Goal: Task Accomplishment & Management: Use online tool/utility

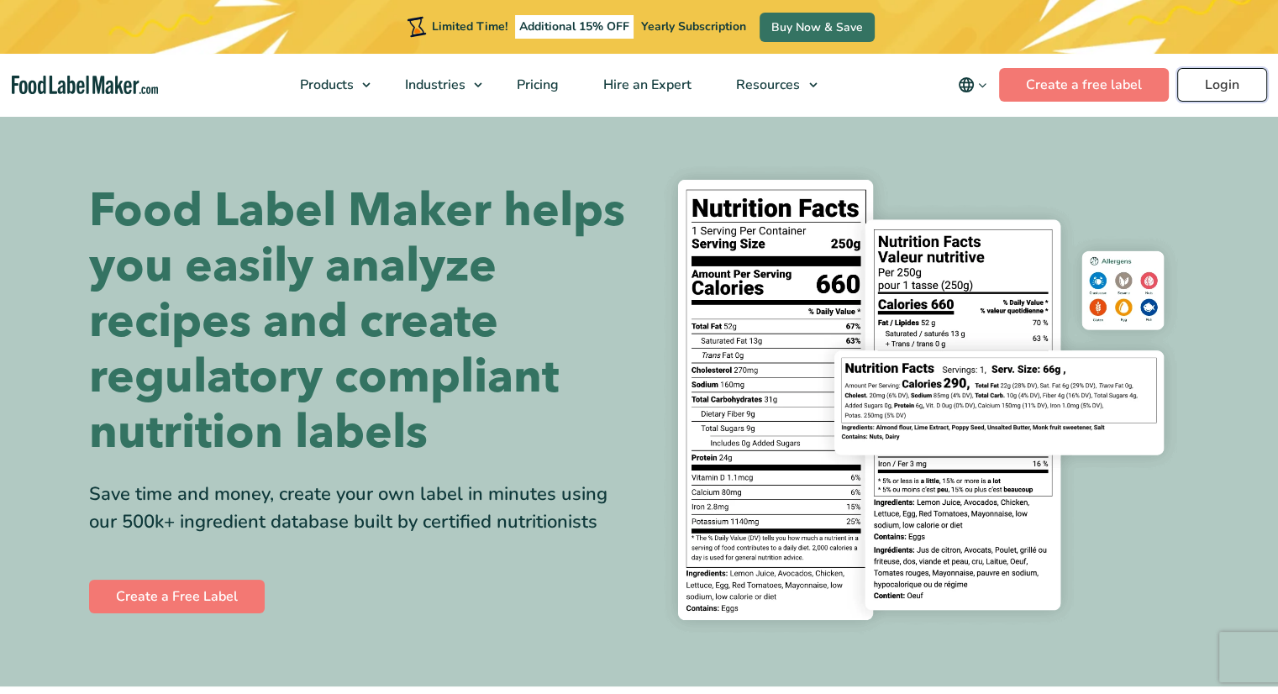
click at [1203, 85] on link "Login" at bounding box center [1222, 85] width 90 height 34
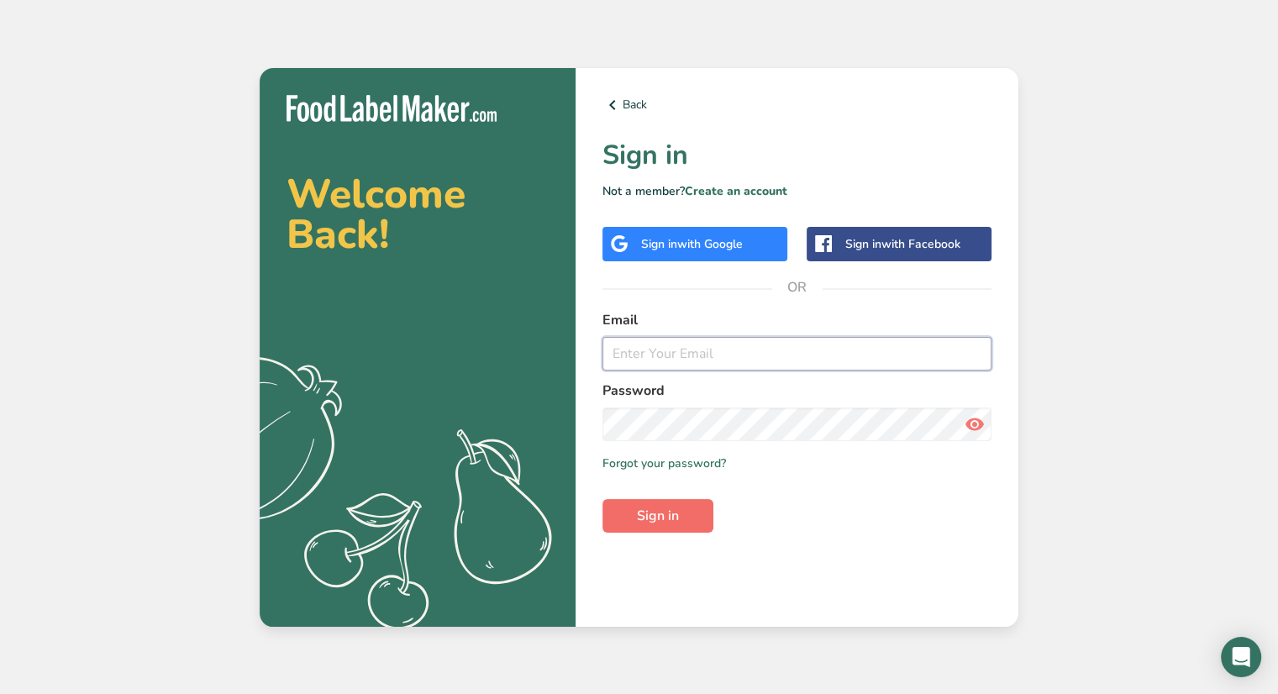
type input "[EMAIL_ADDRESS][DOMAIN_NAME]"
click at [688, 501] on button "Sign in" at bounding box center [657, 516] width 111 height 34
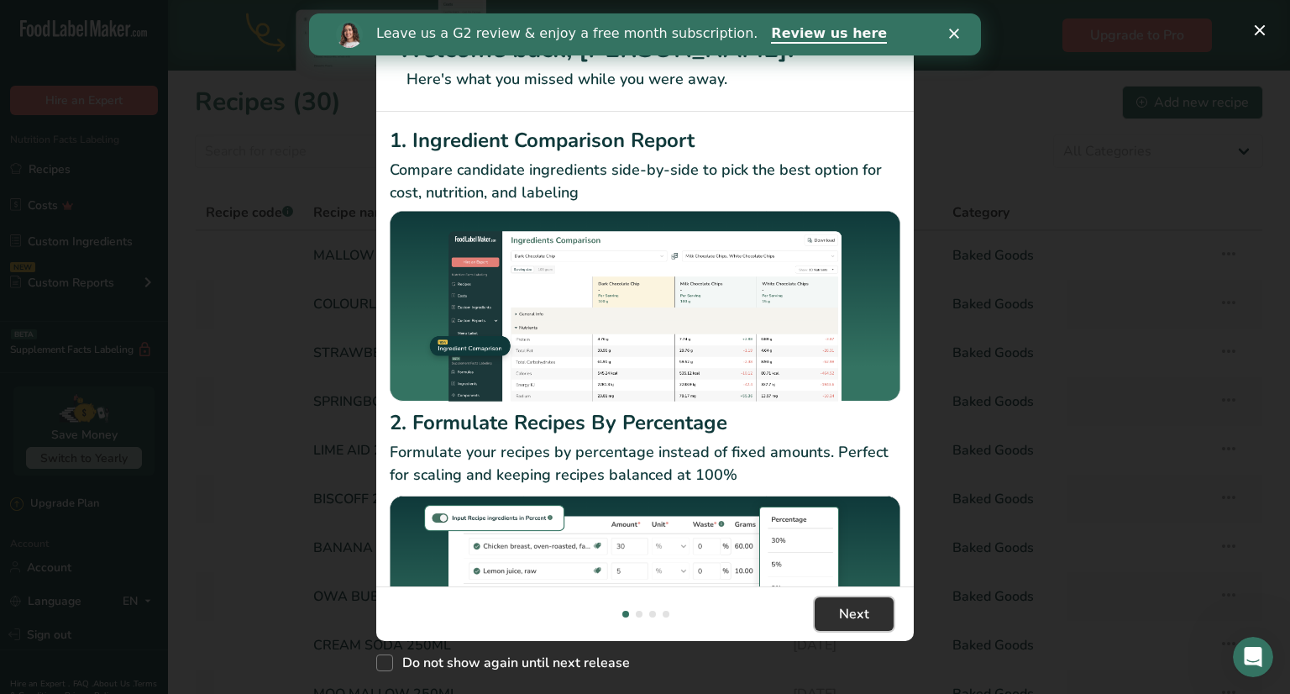
click at [853, 617] on span "Next" at bounding box center [854, 614] width 30 height 20
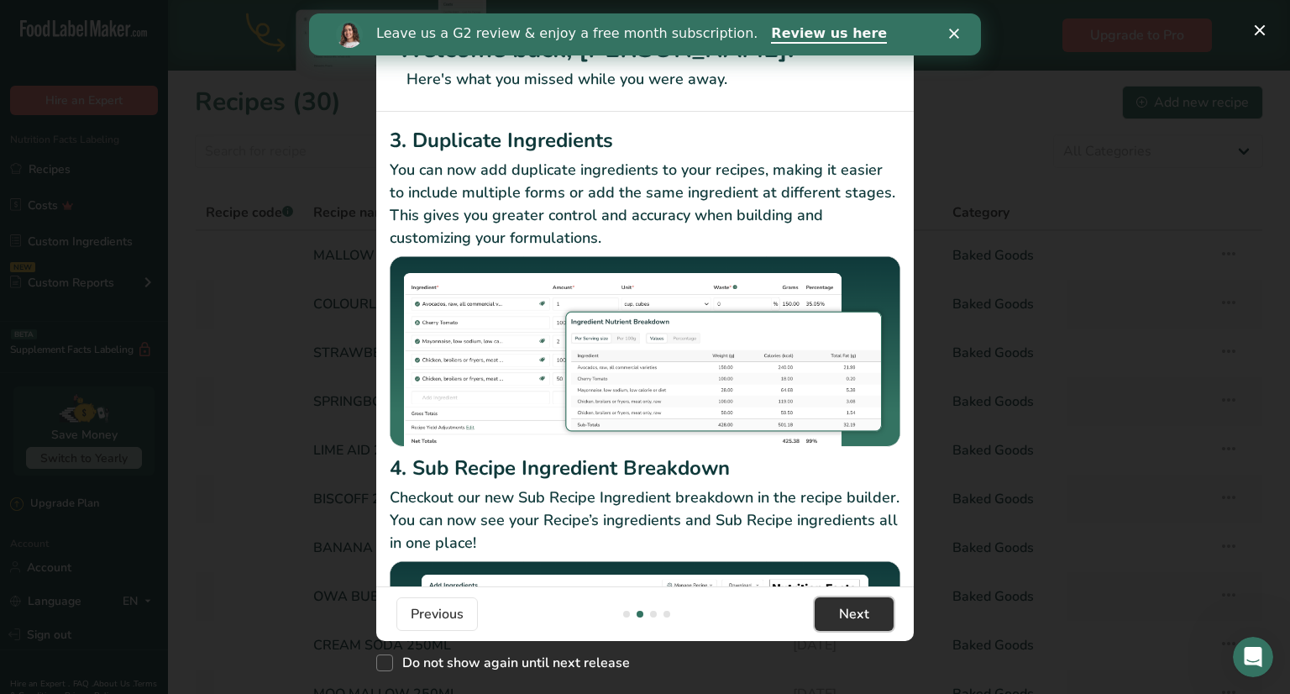
click at [862, 614] on span "Next" at bounding box center [854, 614] width 30 height 20
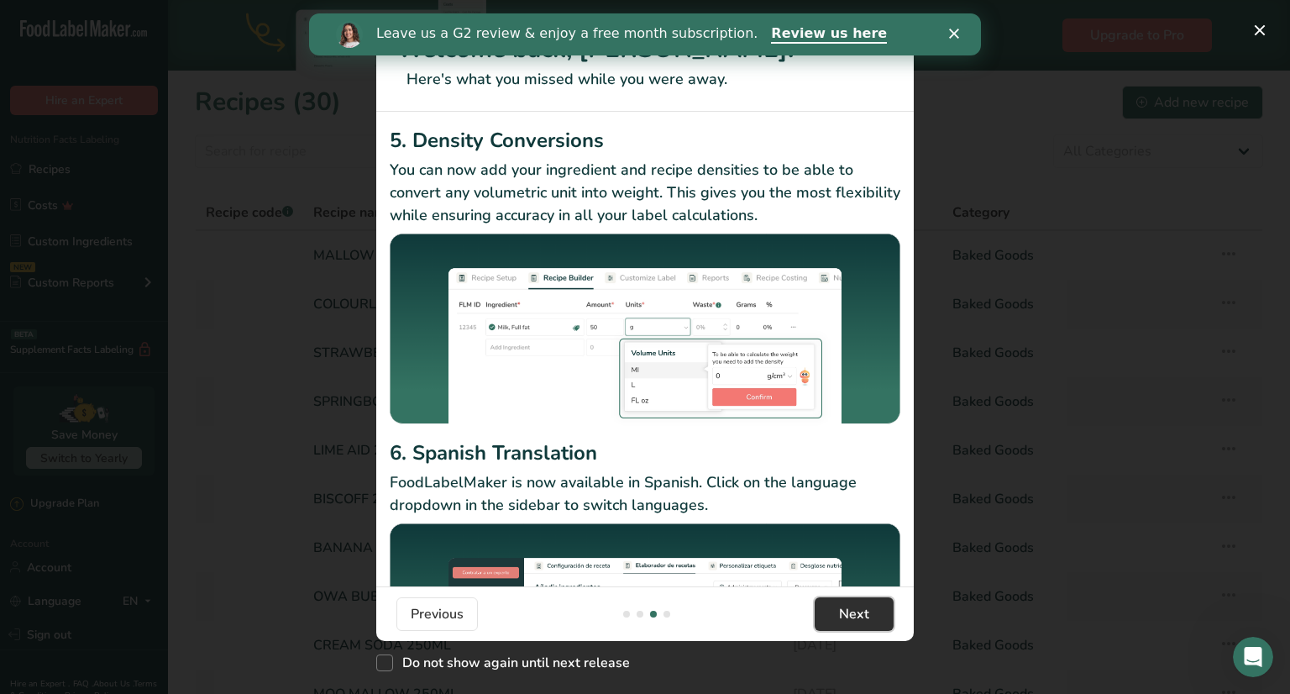
click at [862, 614] on span "Next" at bounding box center [854, 614] width 30 height 20
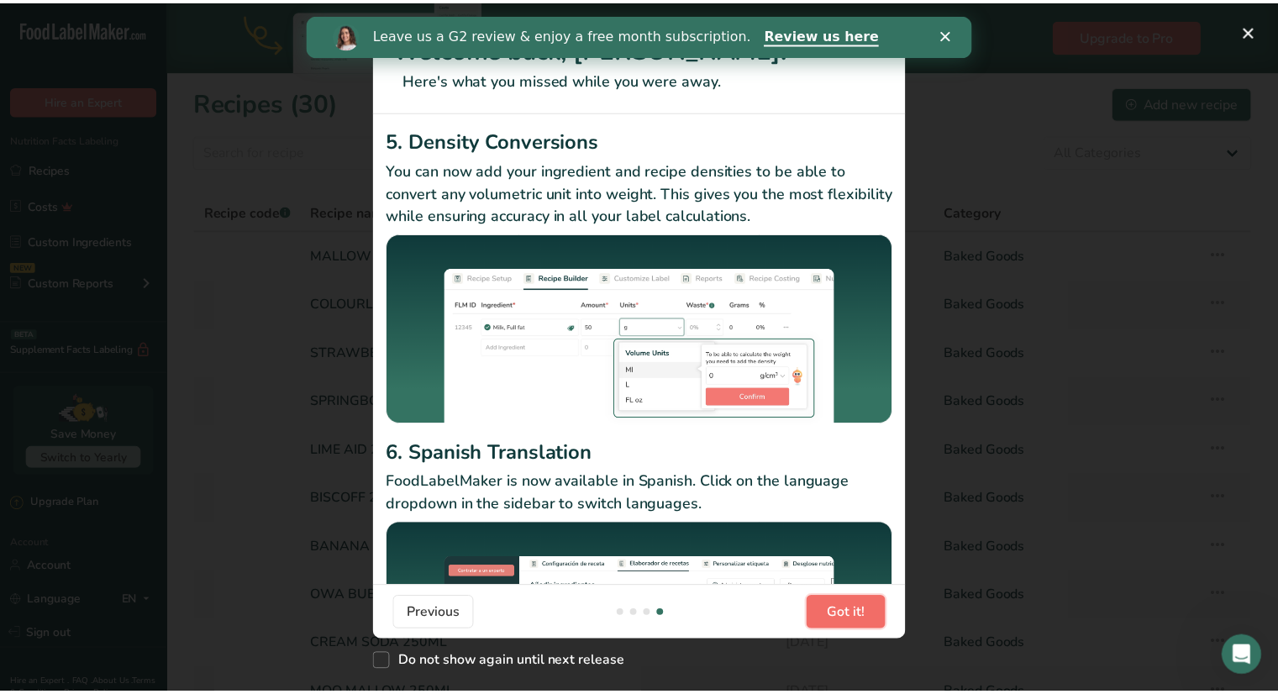
scroll to position [0, 1613]
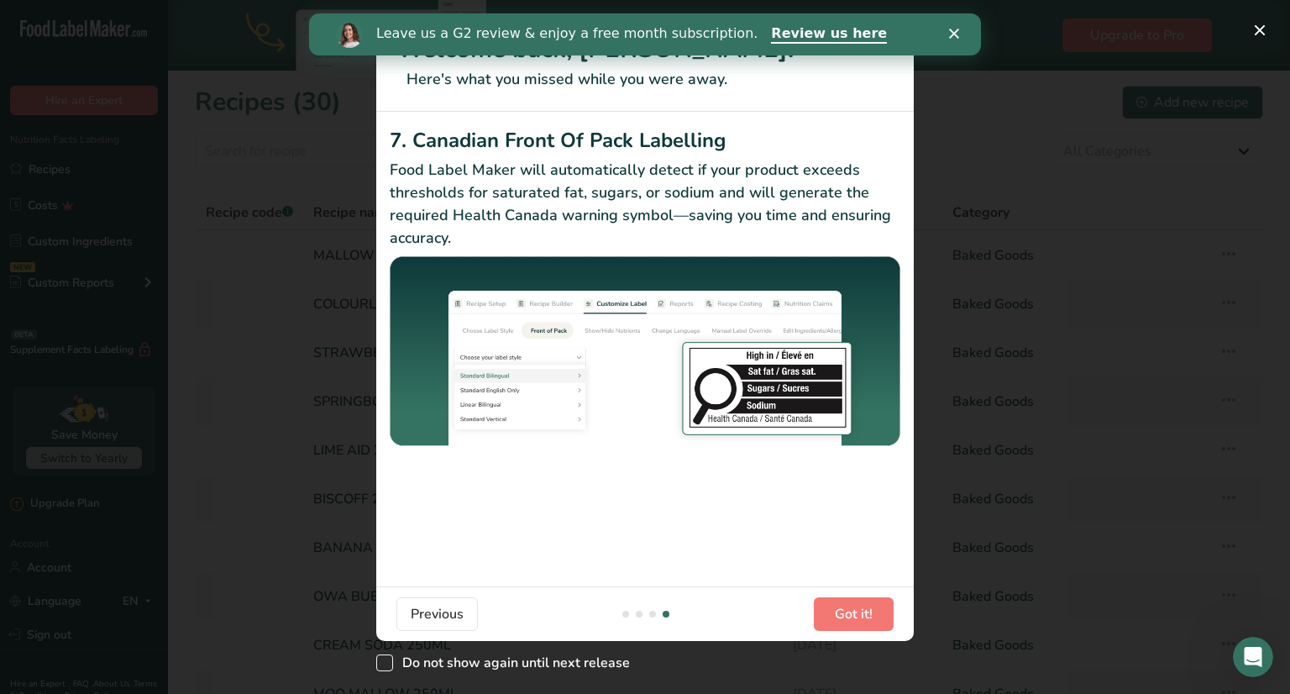
click at [385, 659] on span "New Features" at bounding box center [384, 662] width 17 height 17
click at [385, 659] on input "Do not show again until next release" at bounding box center [381, 663] width 11 height 11
checkbox input "true"
click at [855, 616] on span "Got it!" at bounding box center [854, 614] width 38 height 20
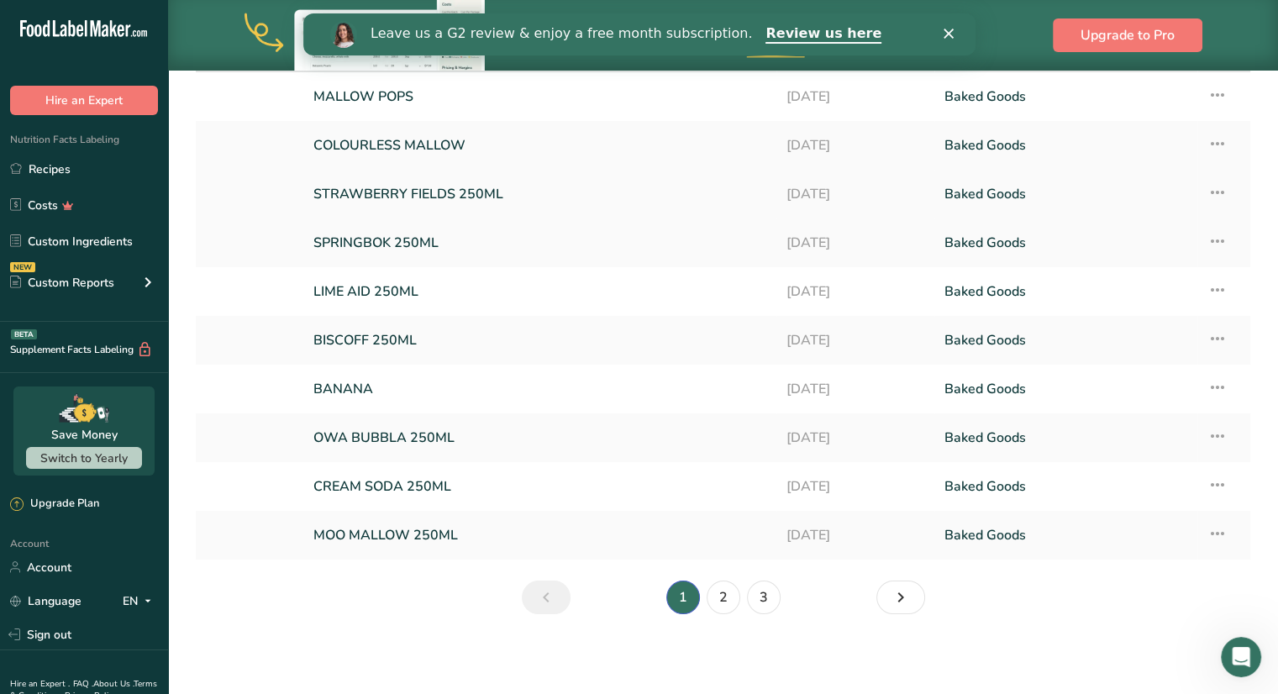
scroll to position [149, 0]
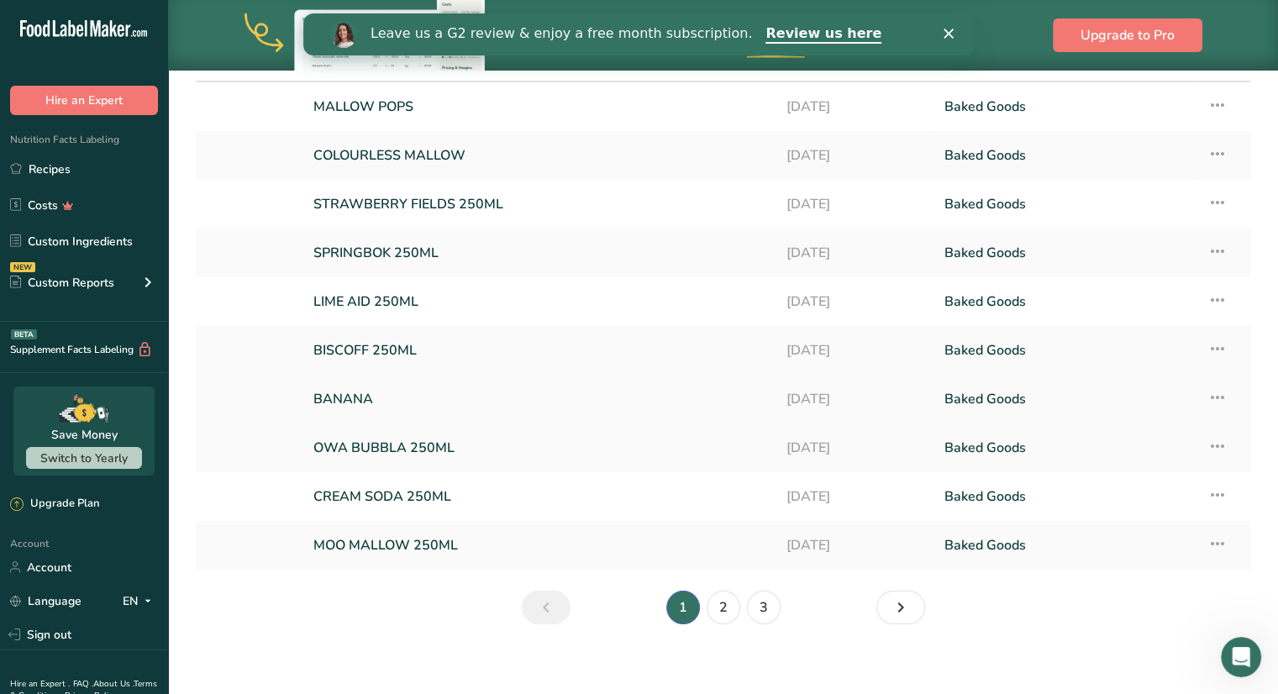
click at [690, 396] on link "BANANA" at bounding box center [539, 398] width 453 height 35
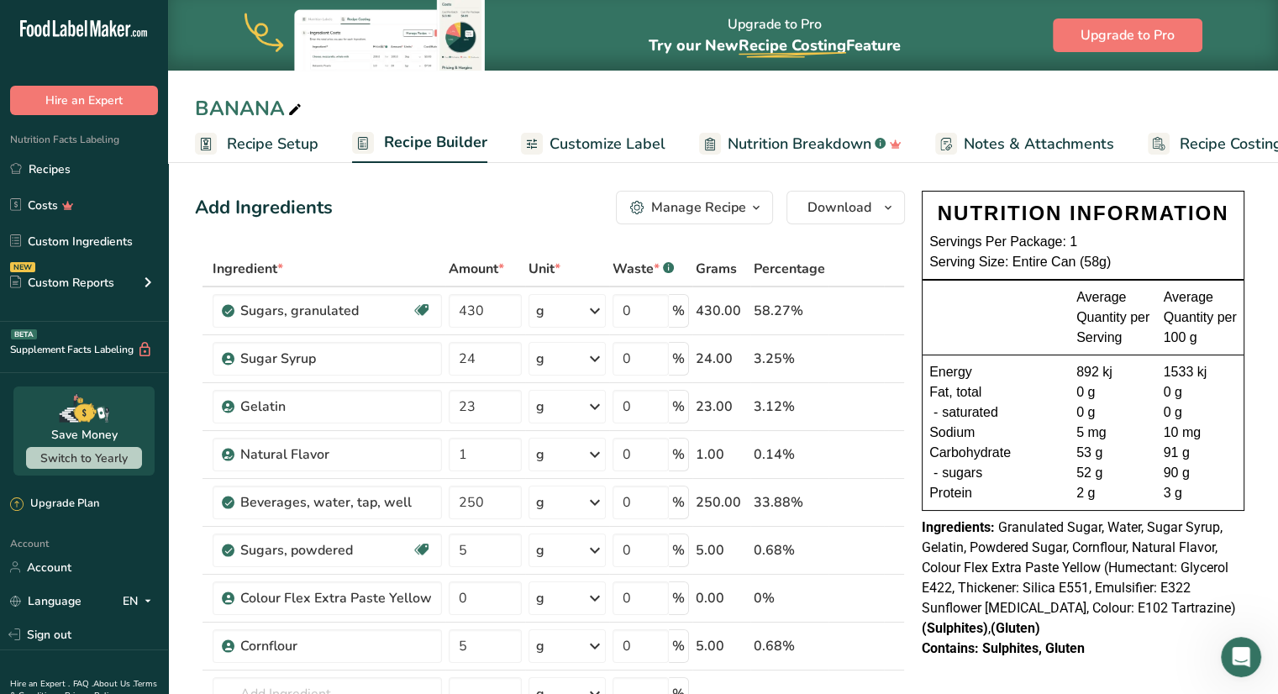
scroll to position [29, 0]
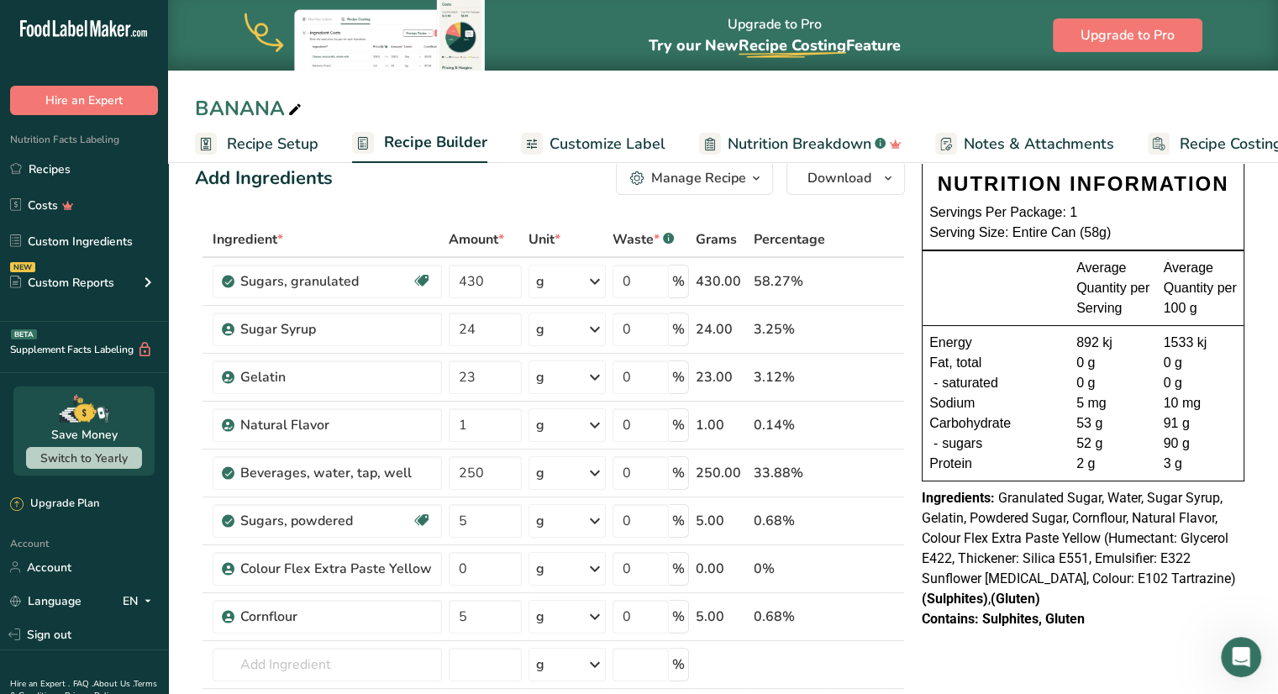
click at [601, 141] on span "Customize Label" at bounding box center [607, 144] width 116 height 23
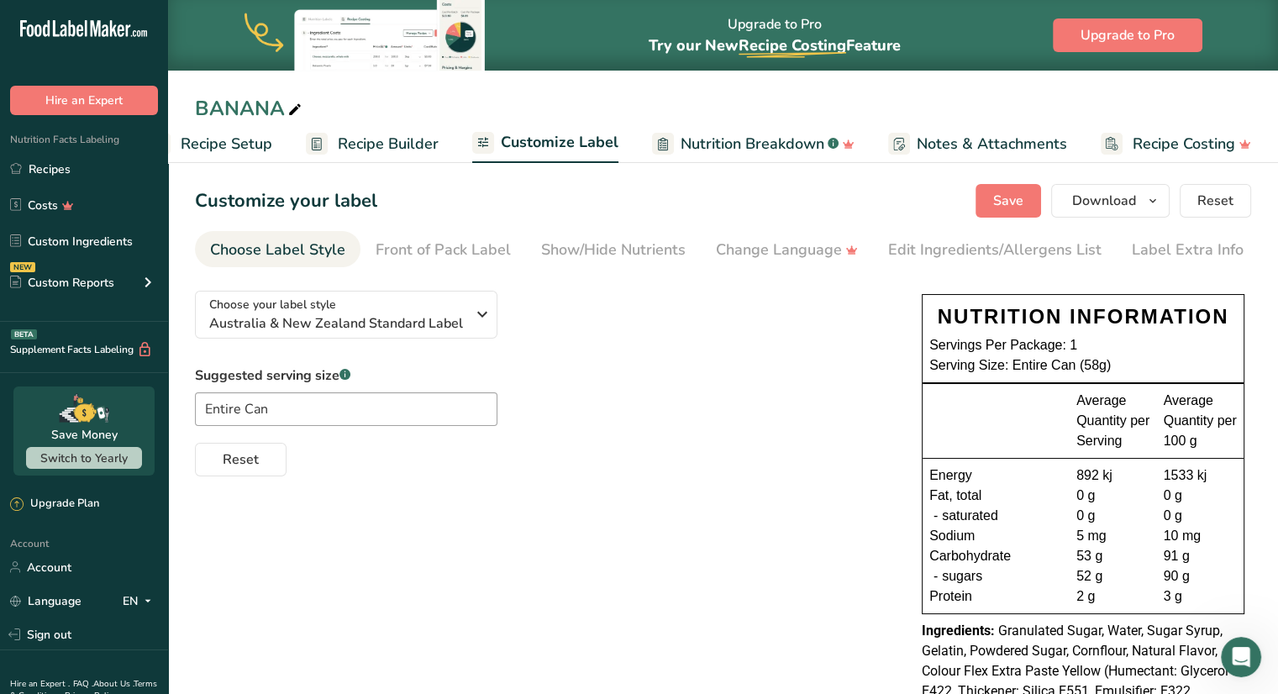
scroll to position [24, 0]
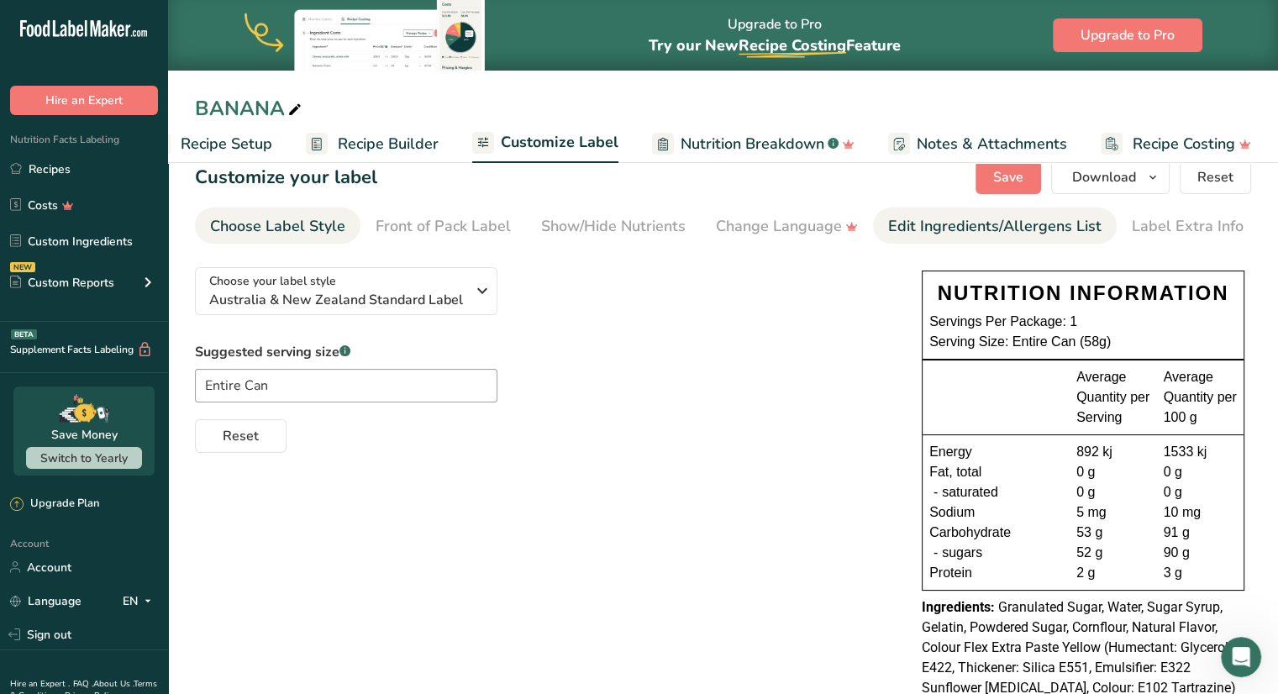
click at [963, 228] on div "Edit Ingredients/Allergens List" at bounding box center [994, 226] width 213 height 23
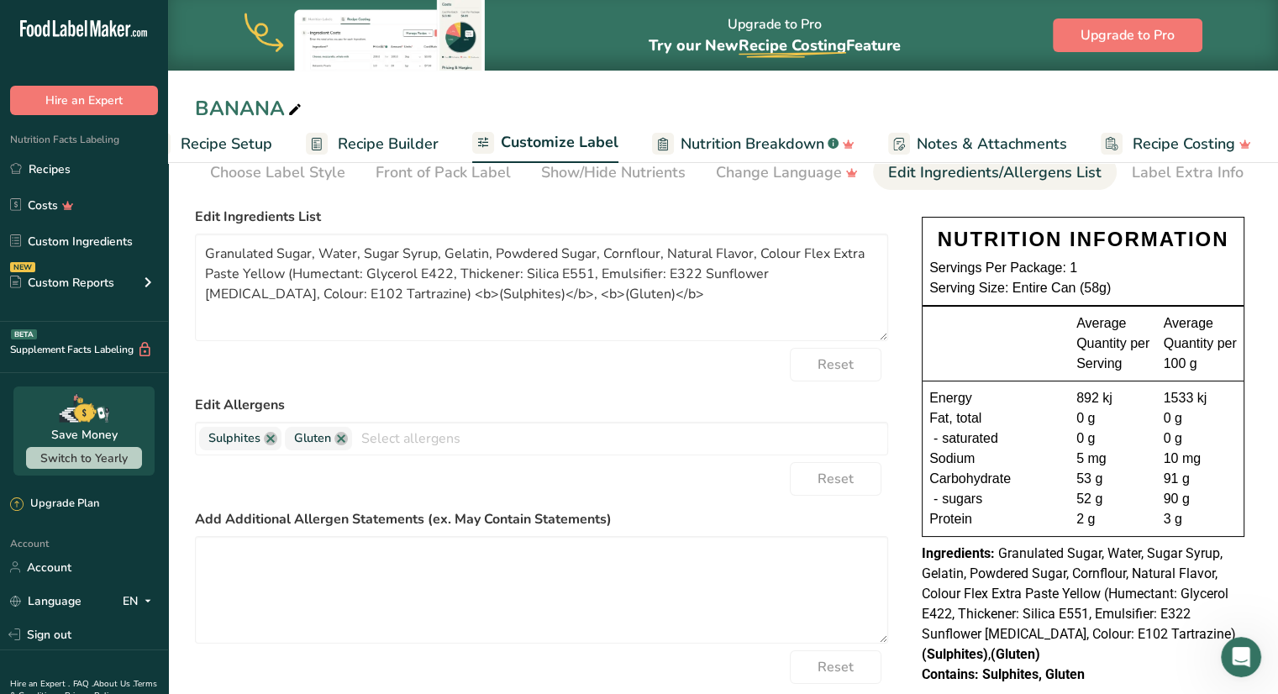
scroll to position [80, 0]
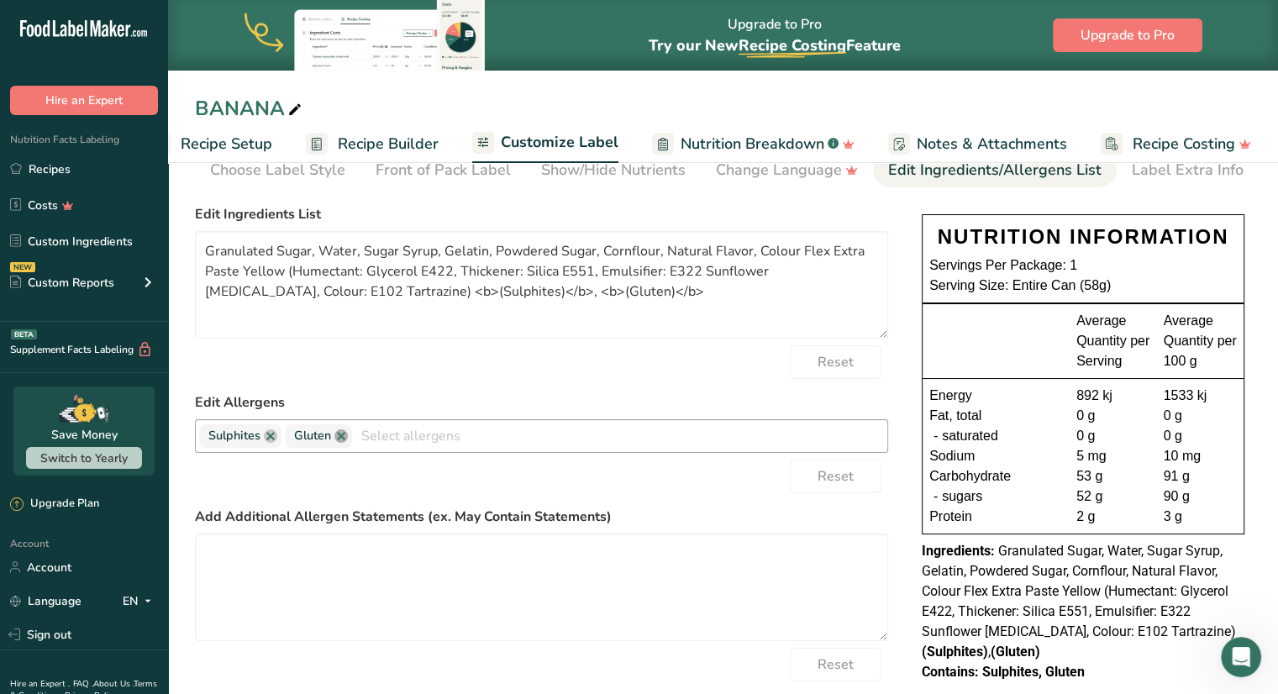
click at [342, 436] on link at bounding box center [340, 435] width 13 height 13
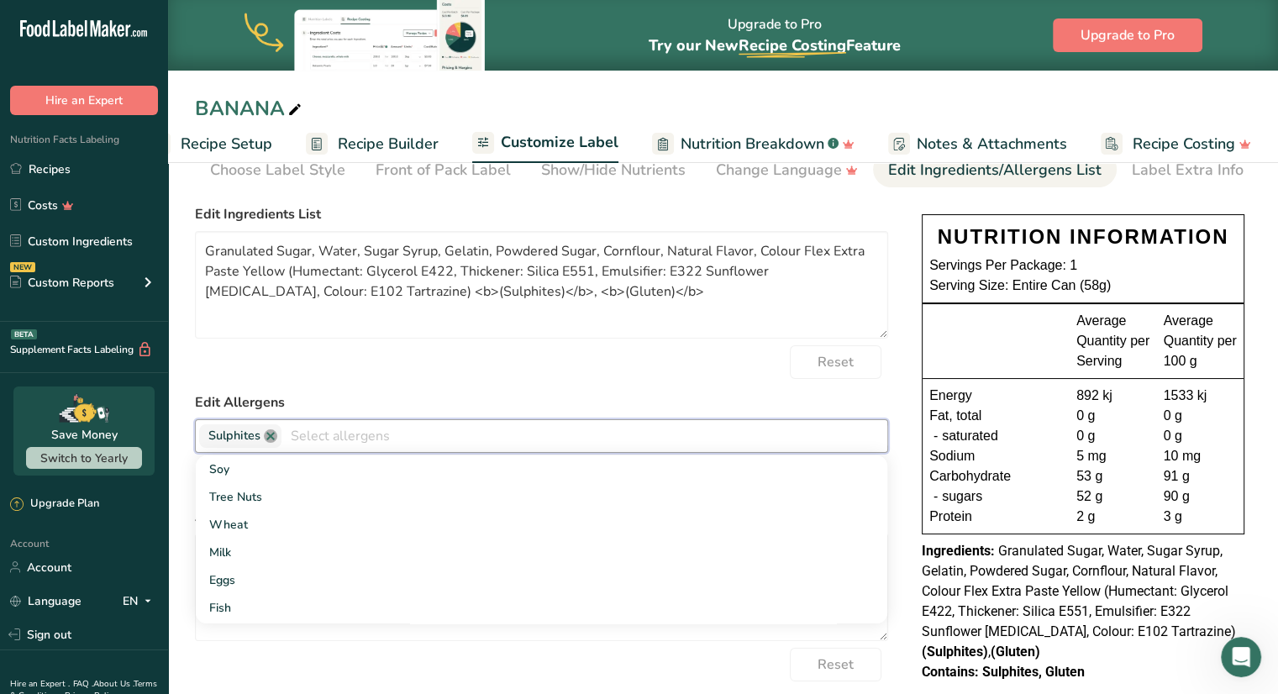
click at [268, 437] on link at bounding box center [270, 435] width 13 height 13
click at [472, 378] on div "Reset" at bounding box center [541, 362] width 693 height 34
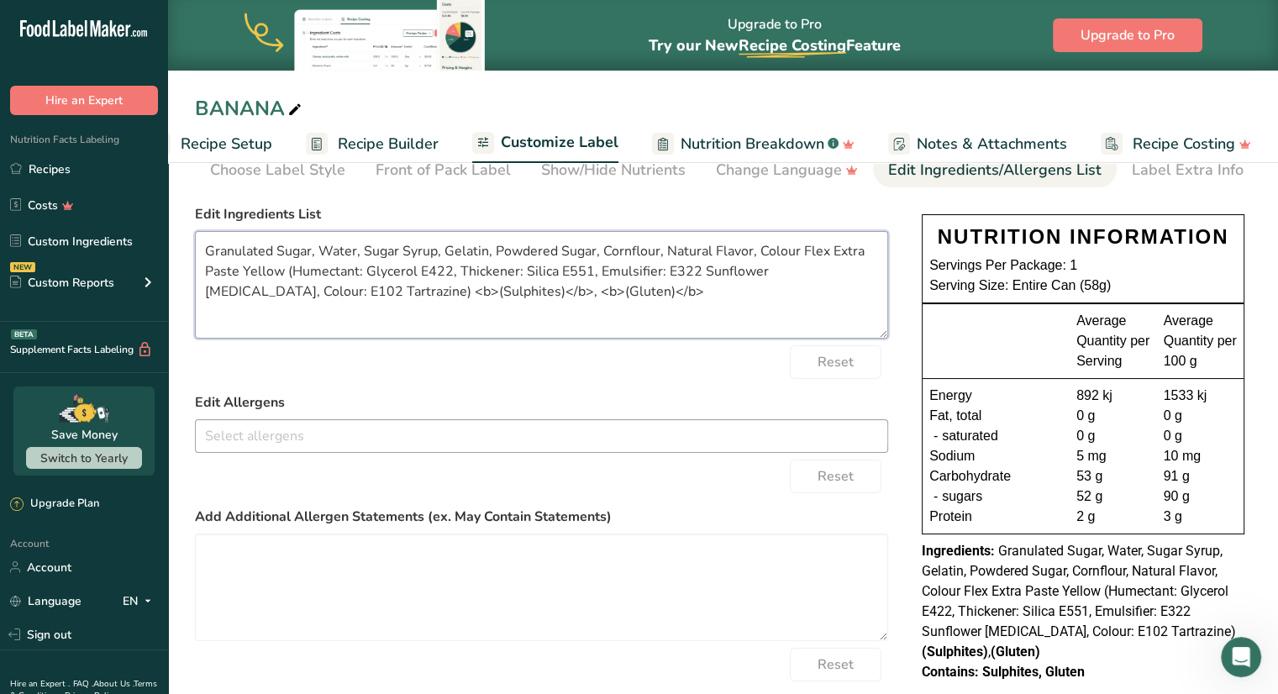
drag, startPoint x: 533, startPoint y: 293, endPoint x: 309, endPoint y: 303, distance: 224.5
click at [309, 303] on textarea "Granulated Sugar, Water, Sugar Syrup, Gelatin, Powdered Sugar, Cornflour, Natur…" at bounding box center [541, 285] width 693 height 108
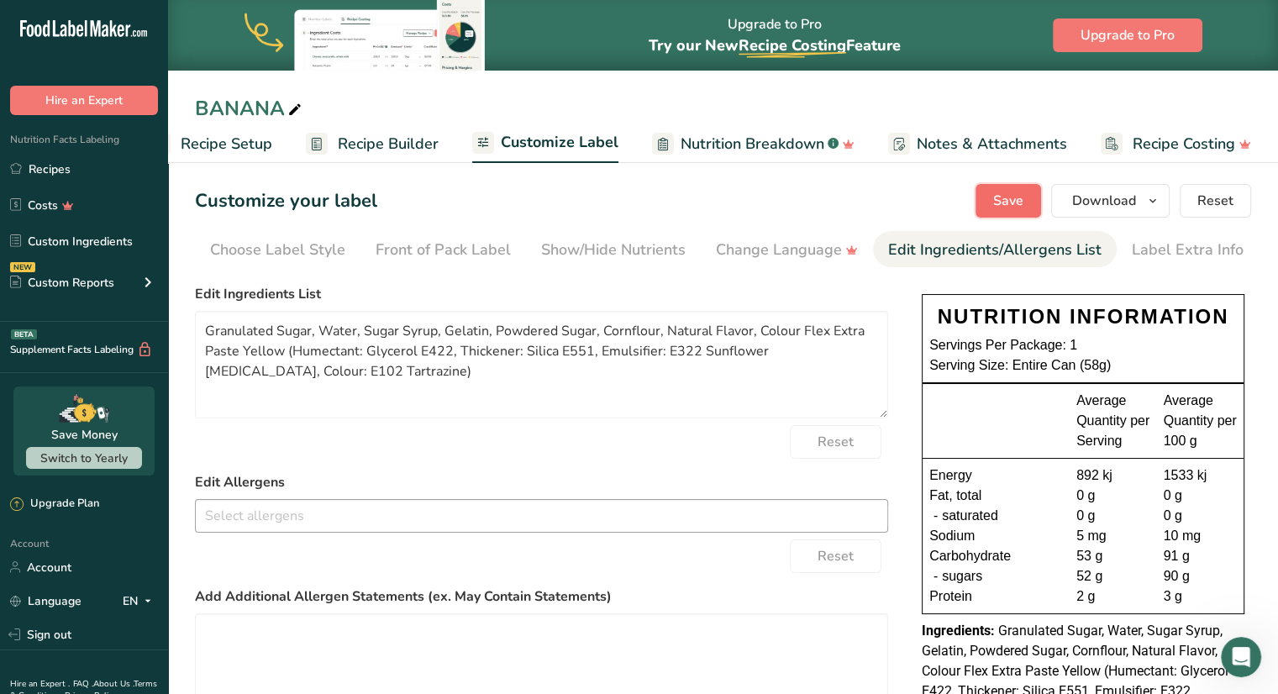
click at [1021, 203] on span "Save" at bounding box center [1008, 201] width 30 height 20
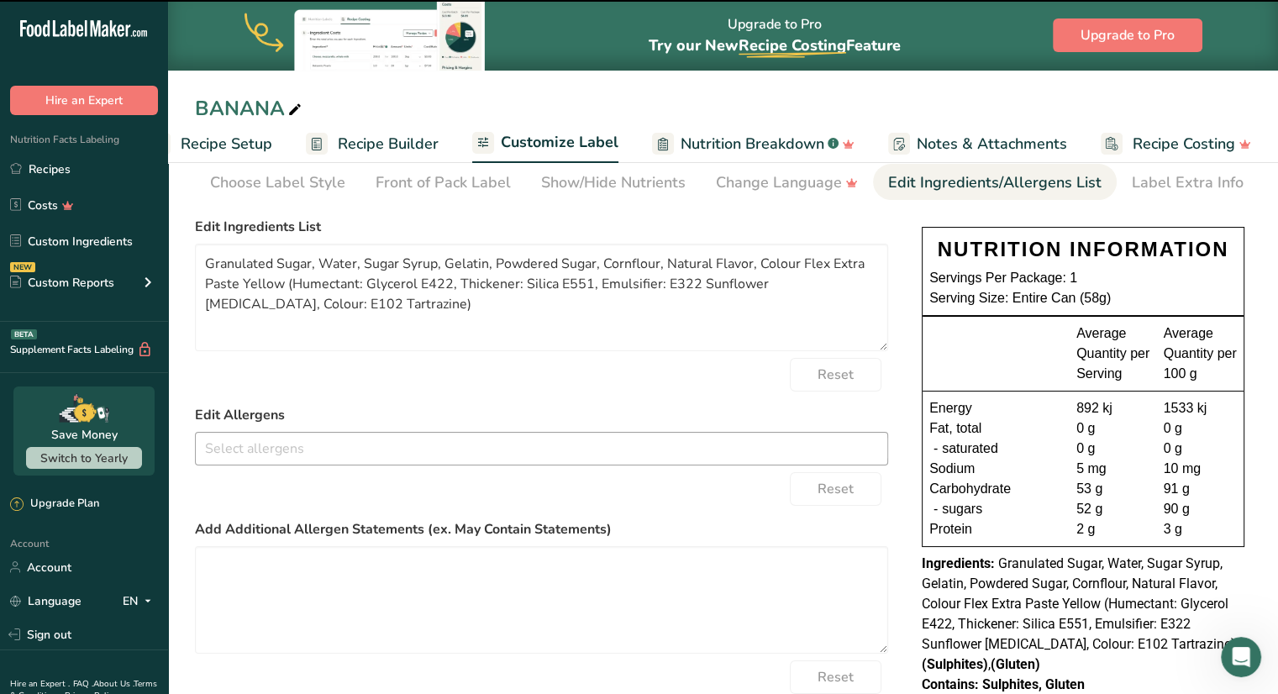
type textarea "Granulated Sugar, Water, Sugar Syrup, Gelatin, Powdered Sugar, Cornflour, Natur…"
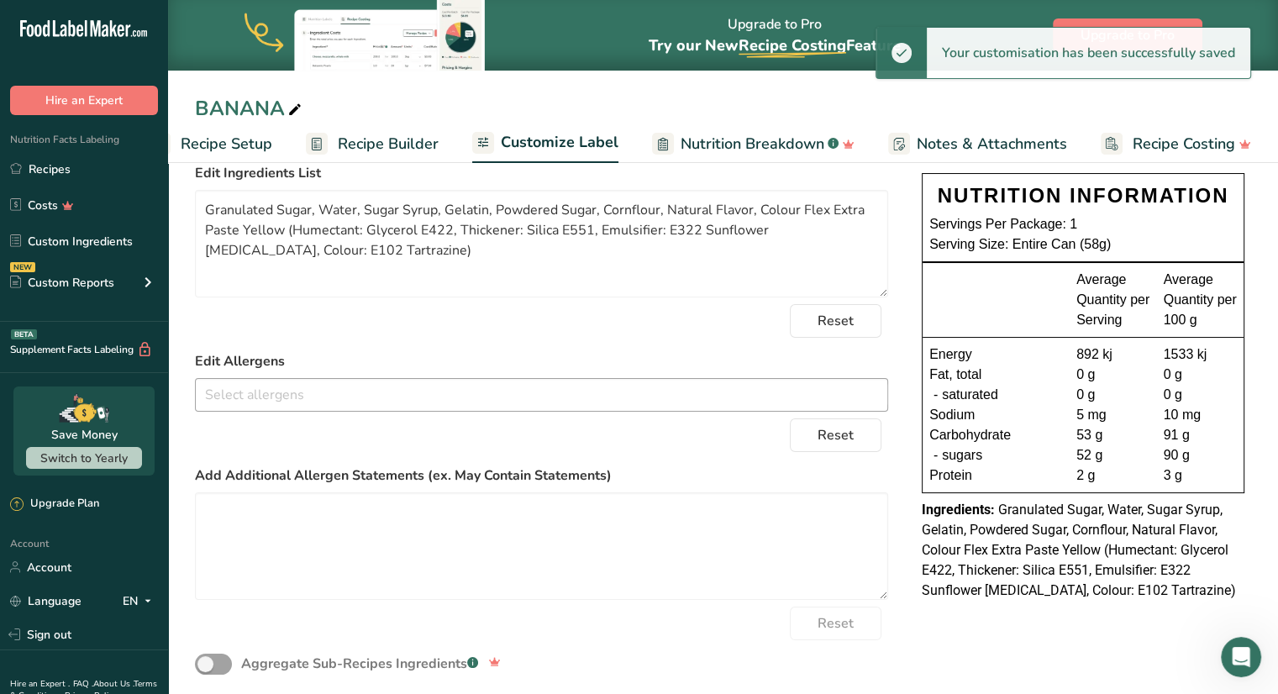
scroll to position [67, 0]
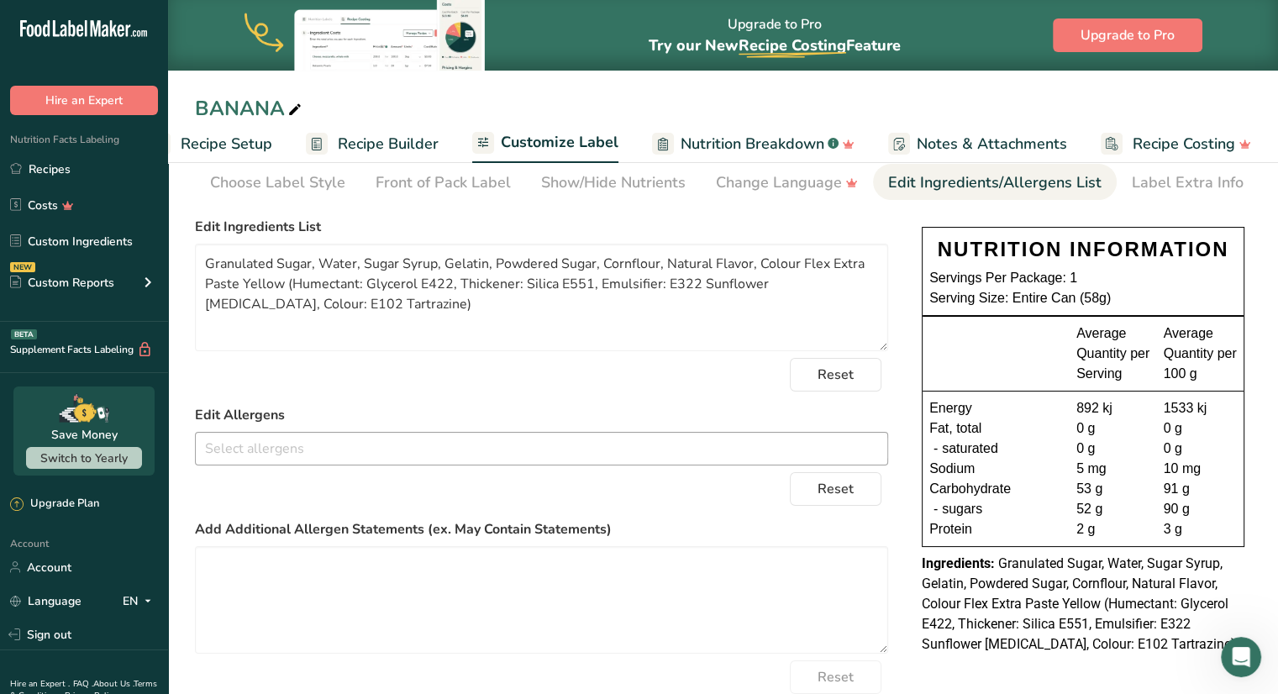
click at [294, 108] on icon at bounding box center [294, 110] width 15 height 24
drag, startPoint x: 294, startPoint y: 108, endPoint x: 194, endPoint y: 104, distance: 100.0
click at [194, 104] on div "BANANA" at bounding box center [723, 108] width 1110 height 30
type input "y"
type input "amarula"
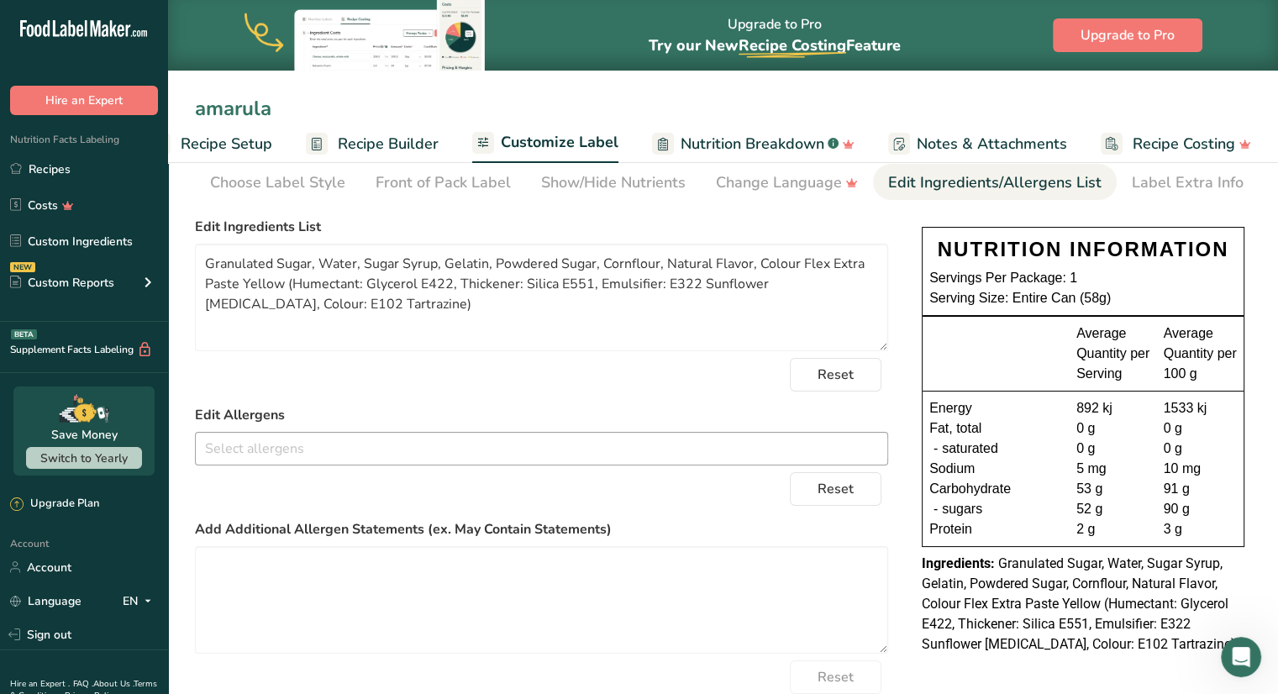
click at [390, 144] on span "Recipe Builder" at bounding box center [388, 144] width 101 height 23
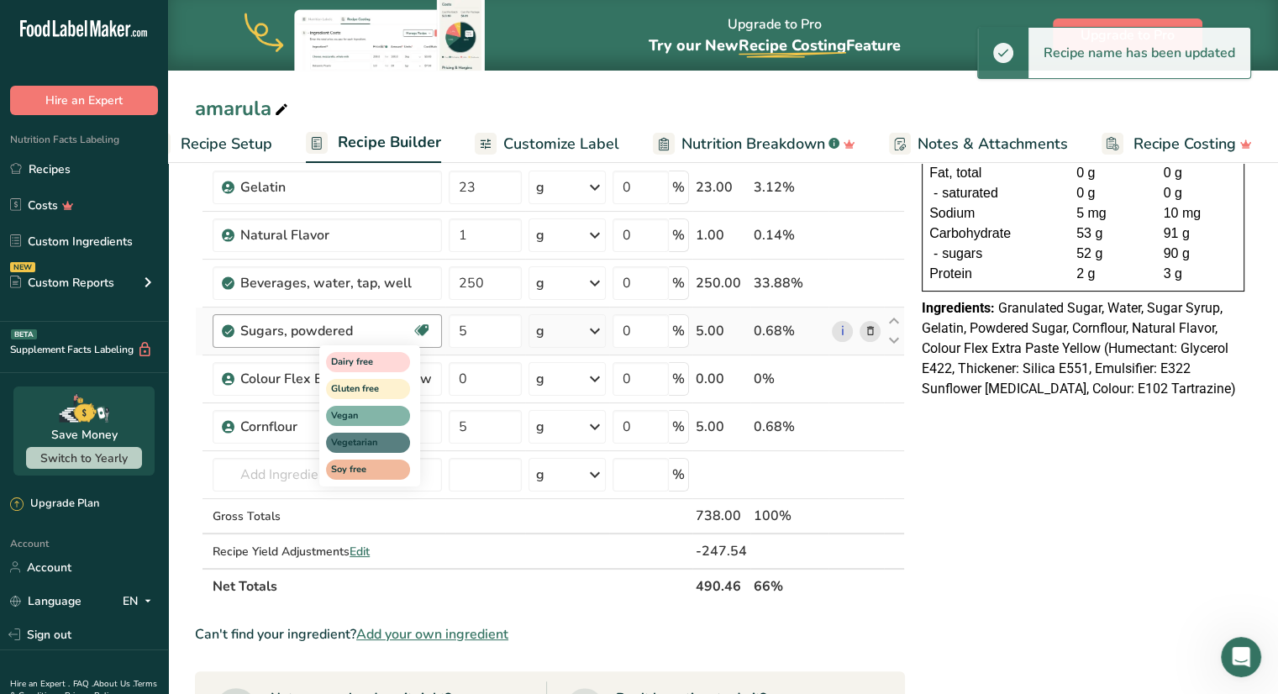
scroll to position [225, 0]
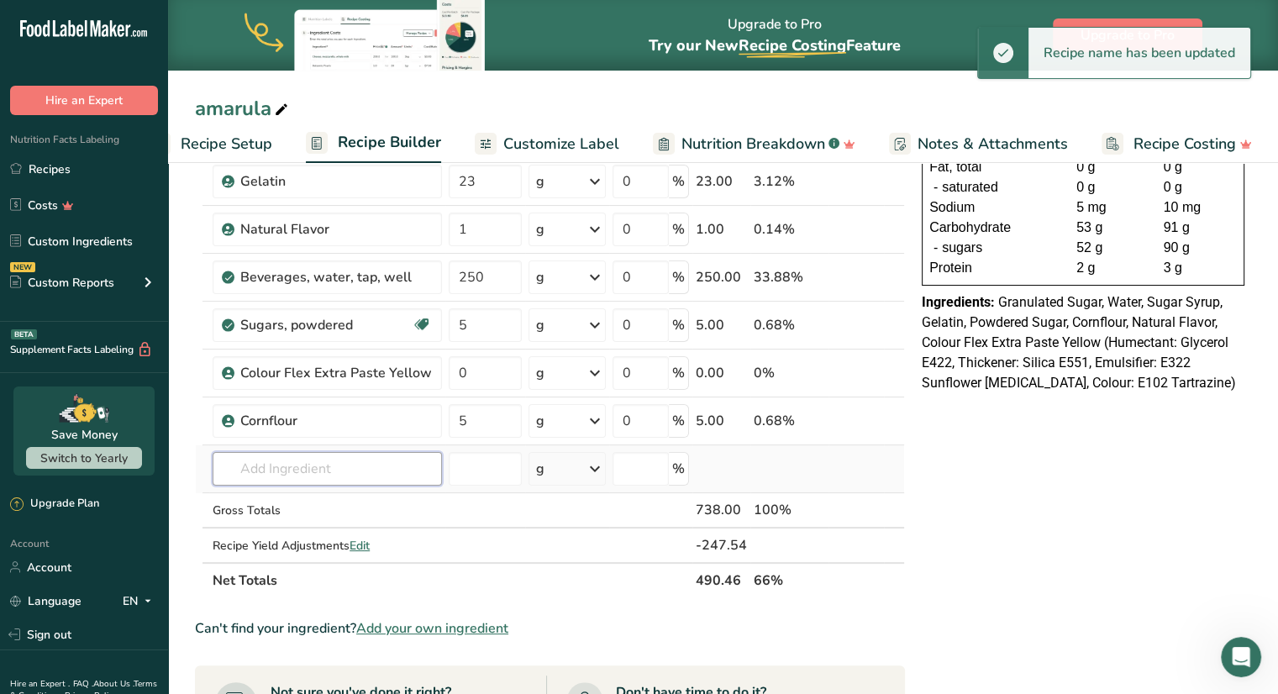
click at [290, 472] on input "text" at bounding box center [327, 469] width 229 height 34
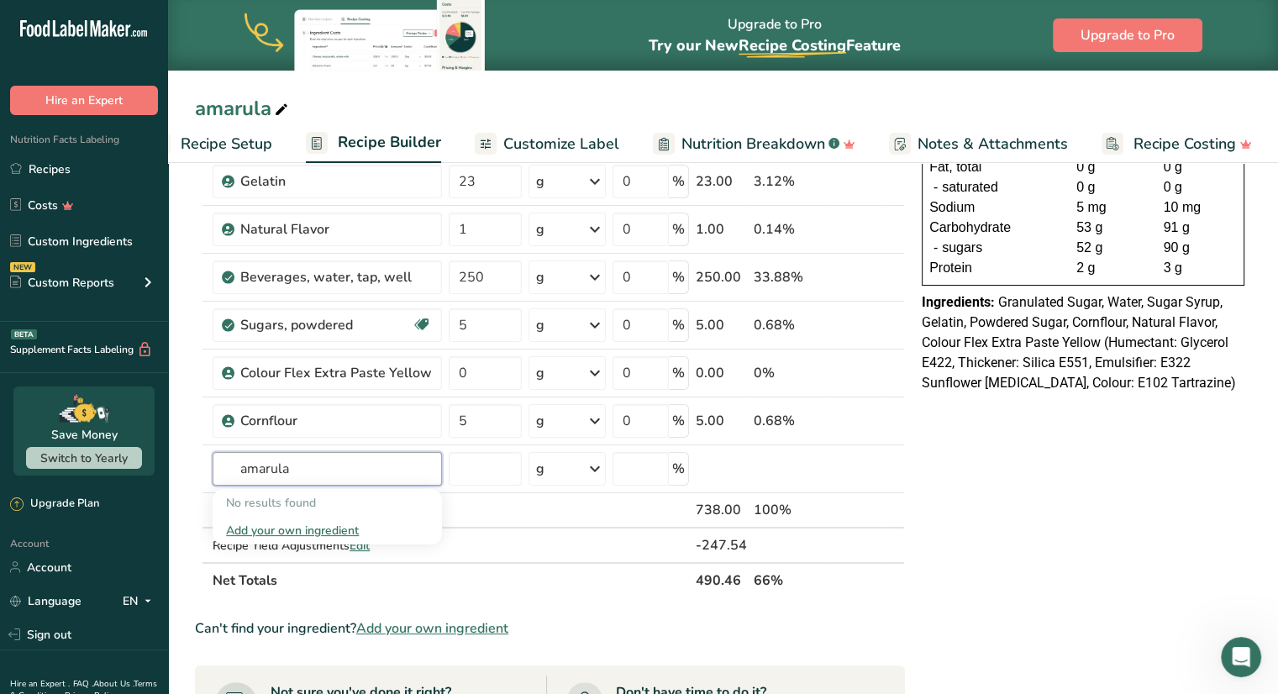
type input "amarula"
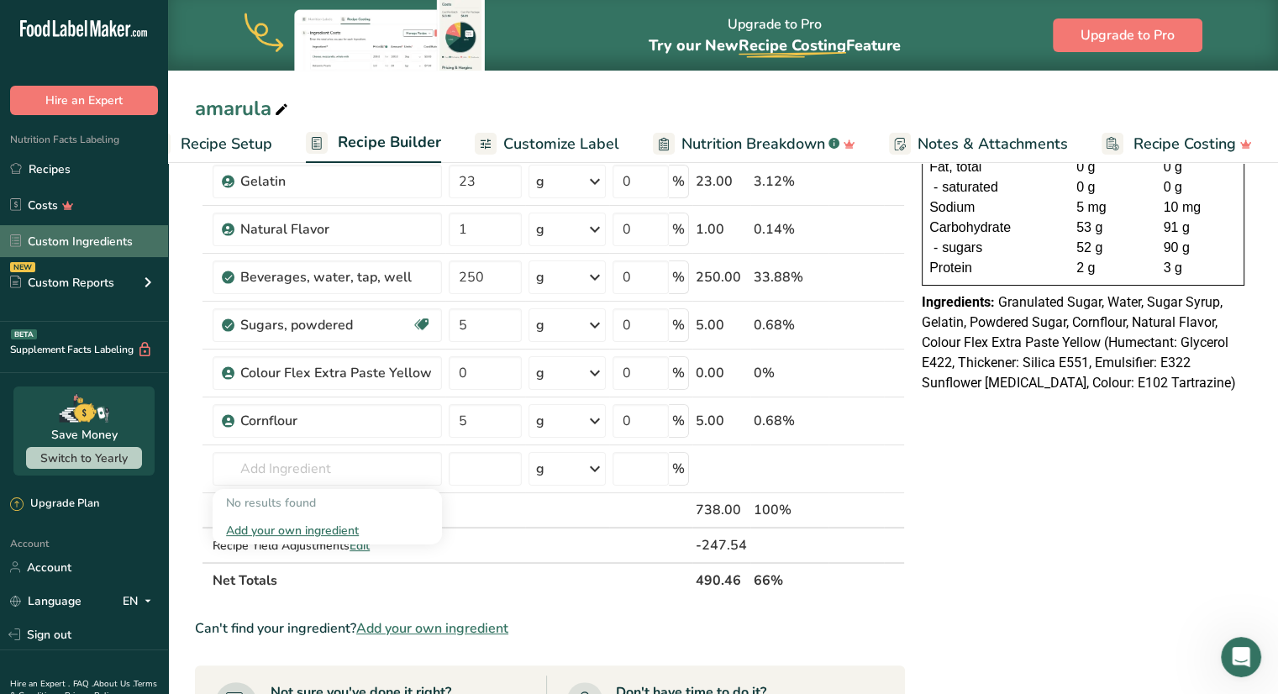
click at [112, 249] on link "Custom Ingredients" at bounding box center [84, 241] width 168 height 32
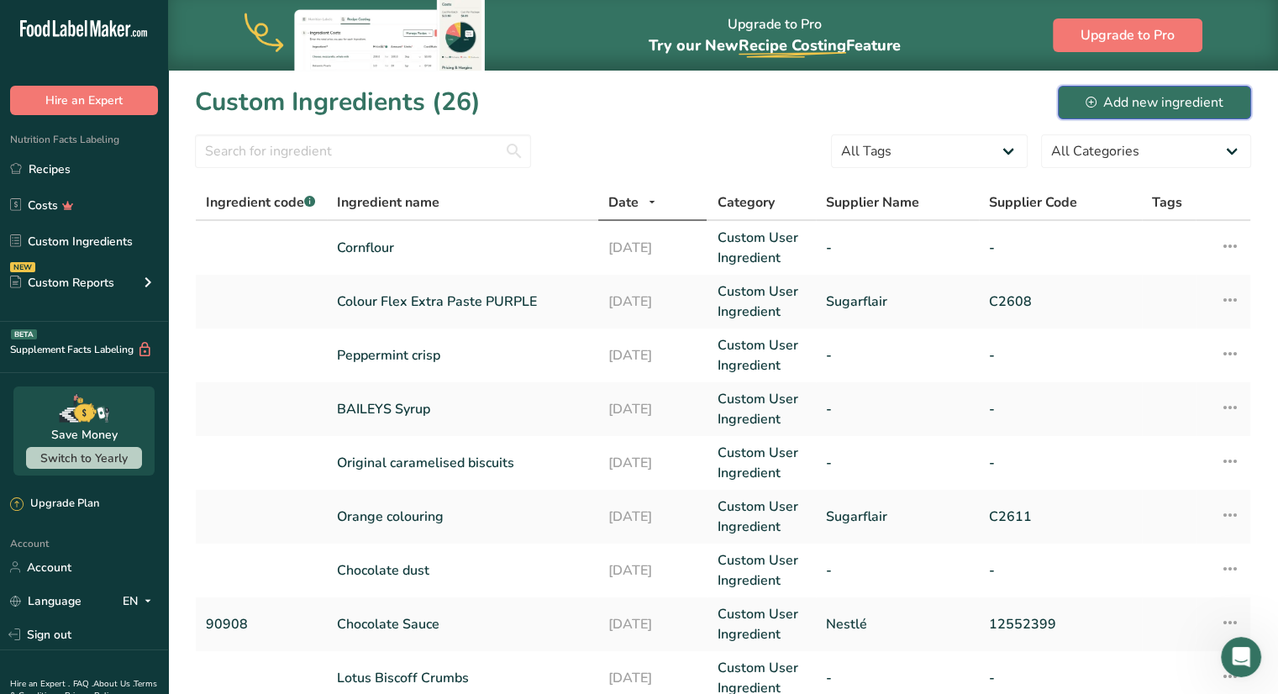
click at [1112, 103] on div "Add new ingredient" at bounding box center [1154, 102] width 138 height 20
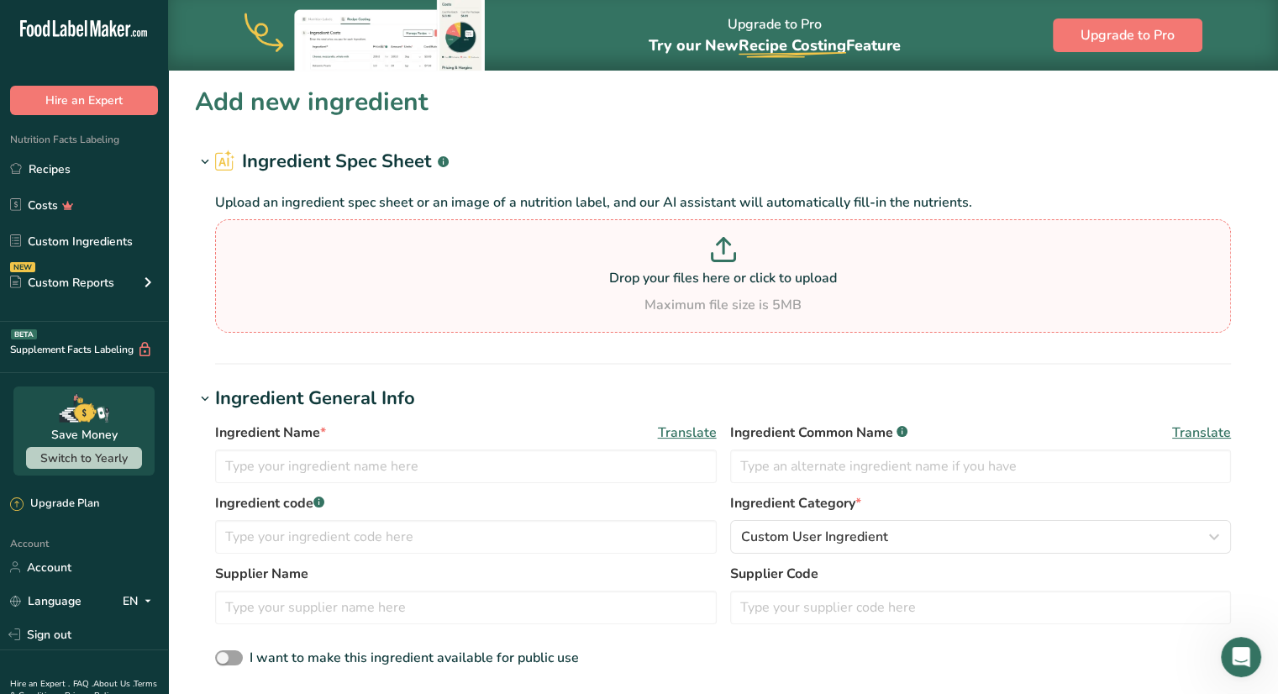
click at [727, 277] on p "Drop your files here or click to upload" at bounding box center [722, 278] width 1007 height 20
click at [727, 277] on input "Drop your files here or click to upload Maximum file size is 5MB" at bounding box center [723, 275] width 1016 height 113
type input "C:\fakepath\amarula.jpg"
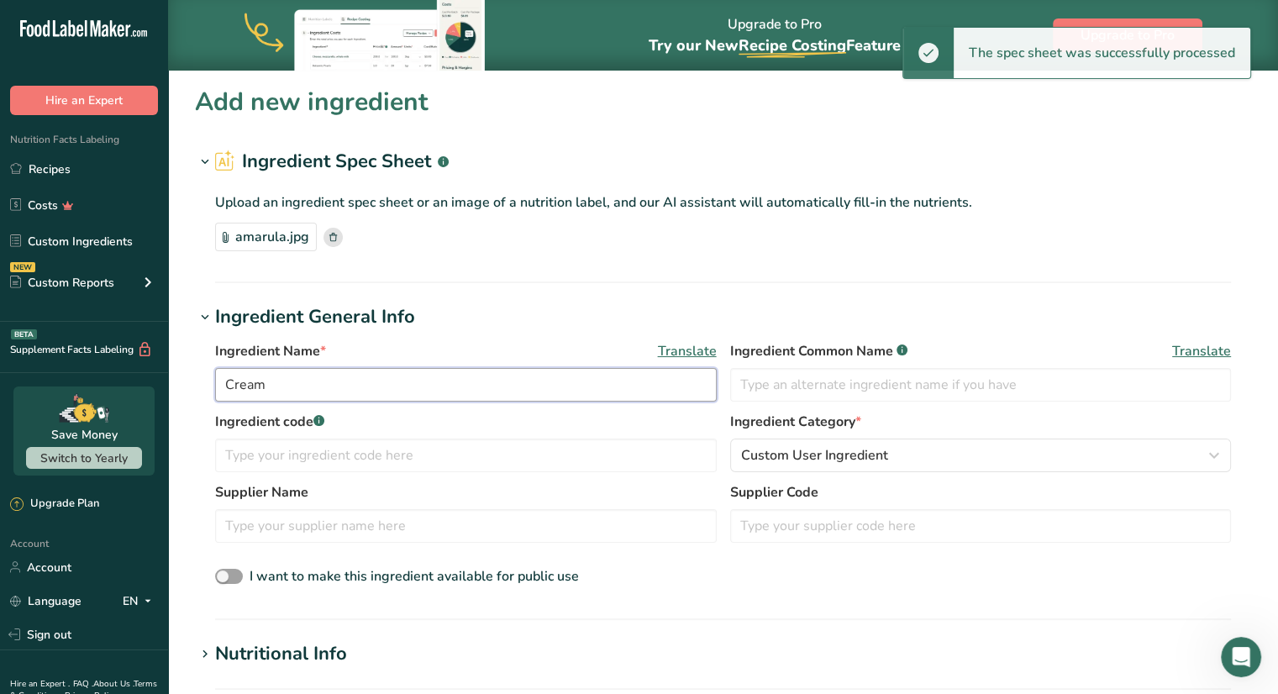
click at [420, 384] on input "Cream" at bounding box center [465, 385] width 501 height 34
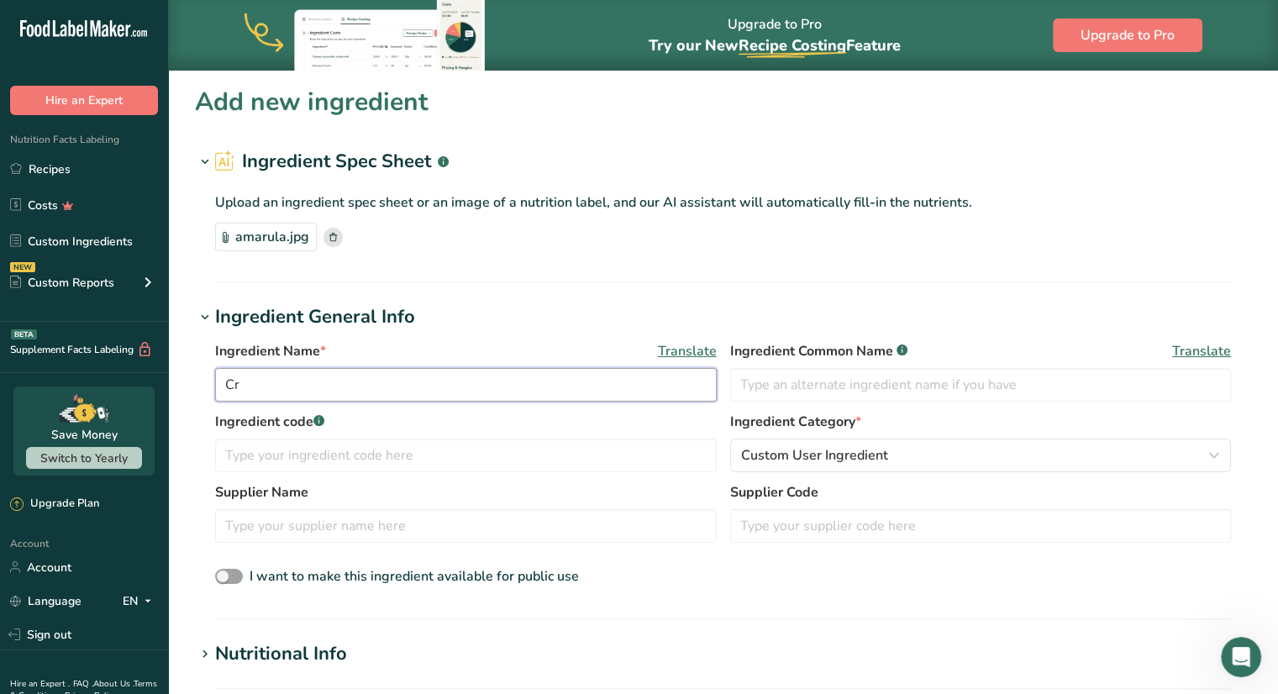
type input "C"
type input "Amarula"
click at [494, 331] on div "Ingredient Name * Translate Amarula Ingredient Common Name .a-a{fill:#347362;}.…" at bounding box center [723, 464] width 1056 height 267
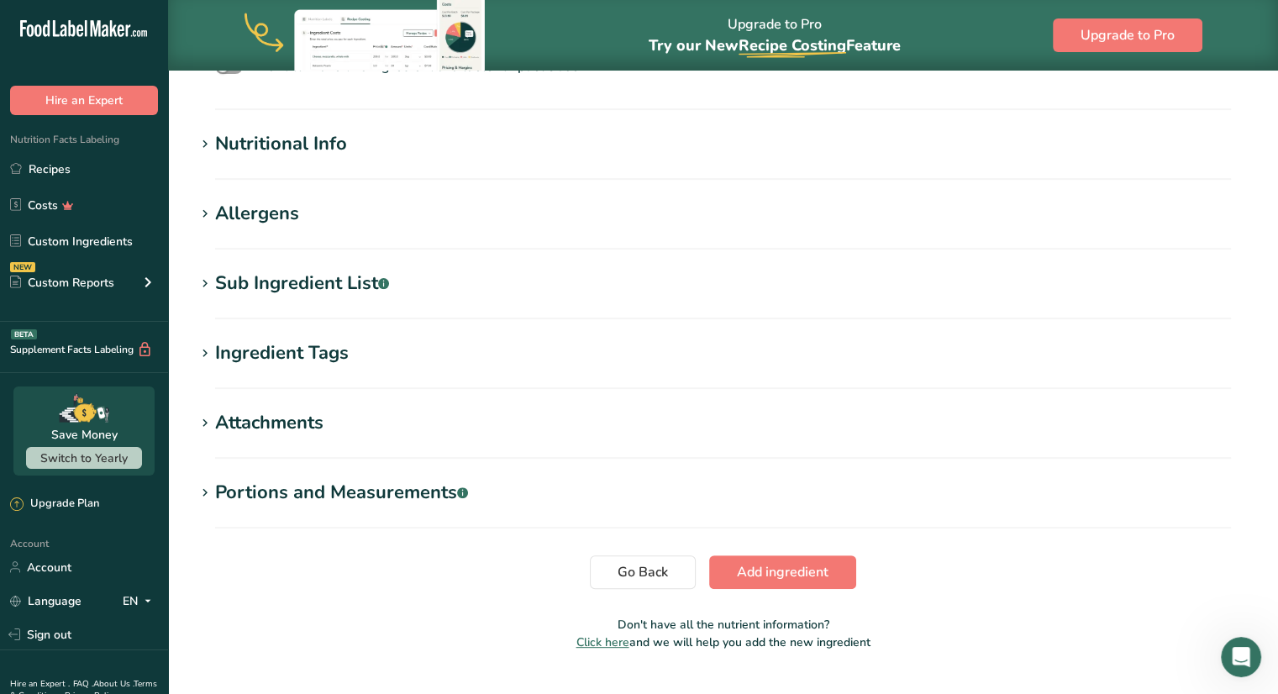
scroll to position [548, 0]
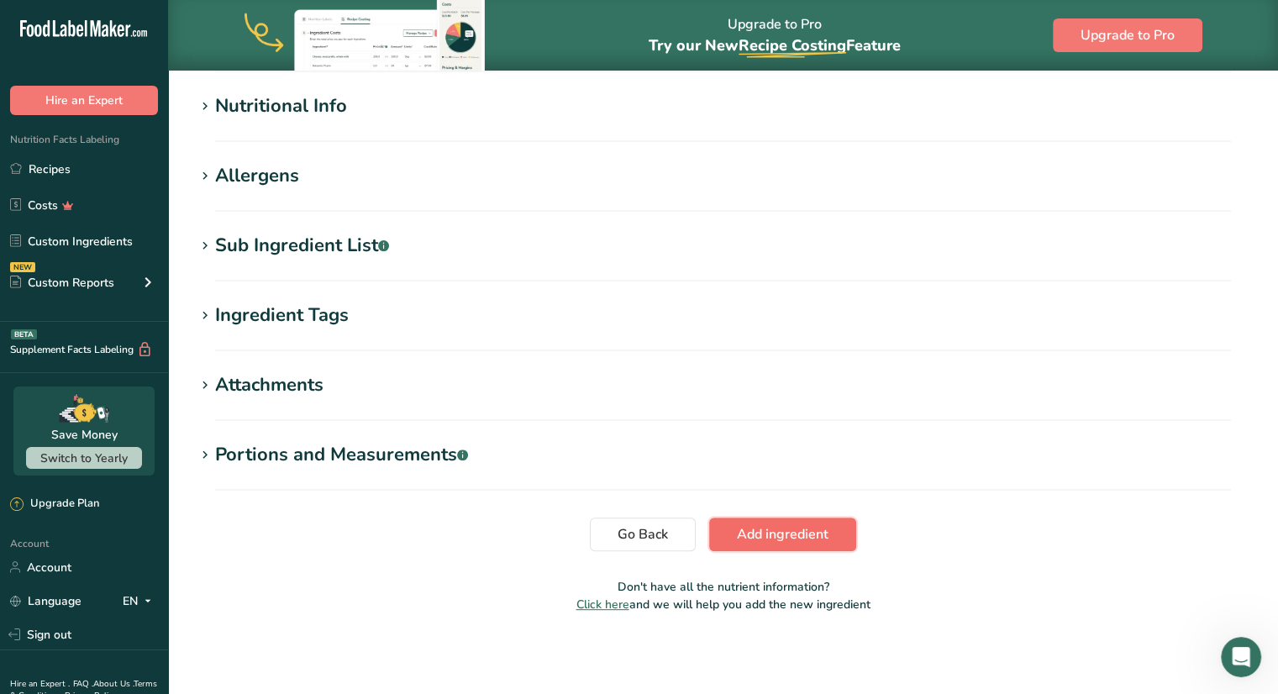
click at [786, 538] on span "Add ingredient" at bounding box center [783, 534] width 92 height 20
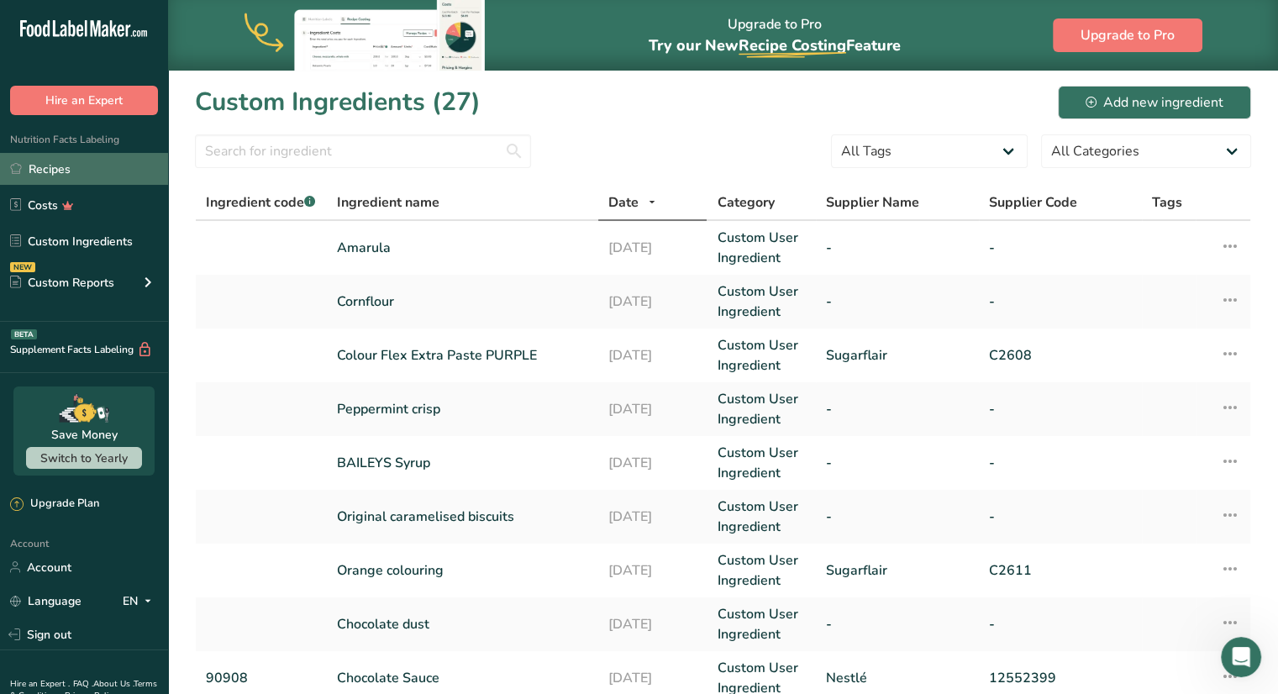
click at [97, 169] on link "Recipes" at bounding box center [84, 169] width 168 height 32
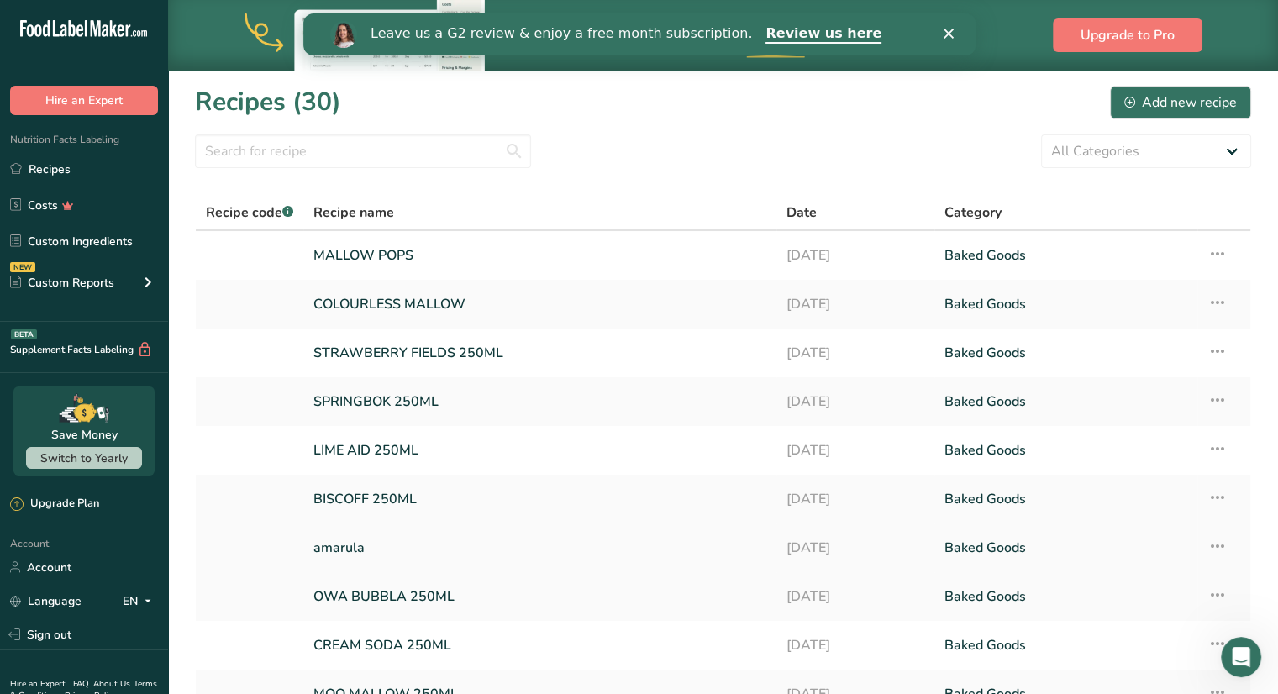
click at [422, 536] on link "amarula" at bounding box center [539, 547] width 453 height 35
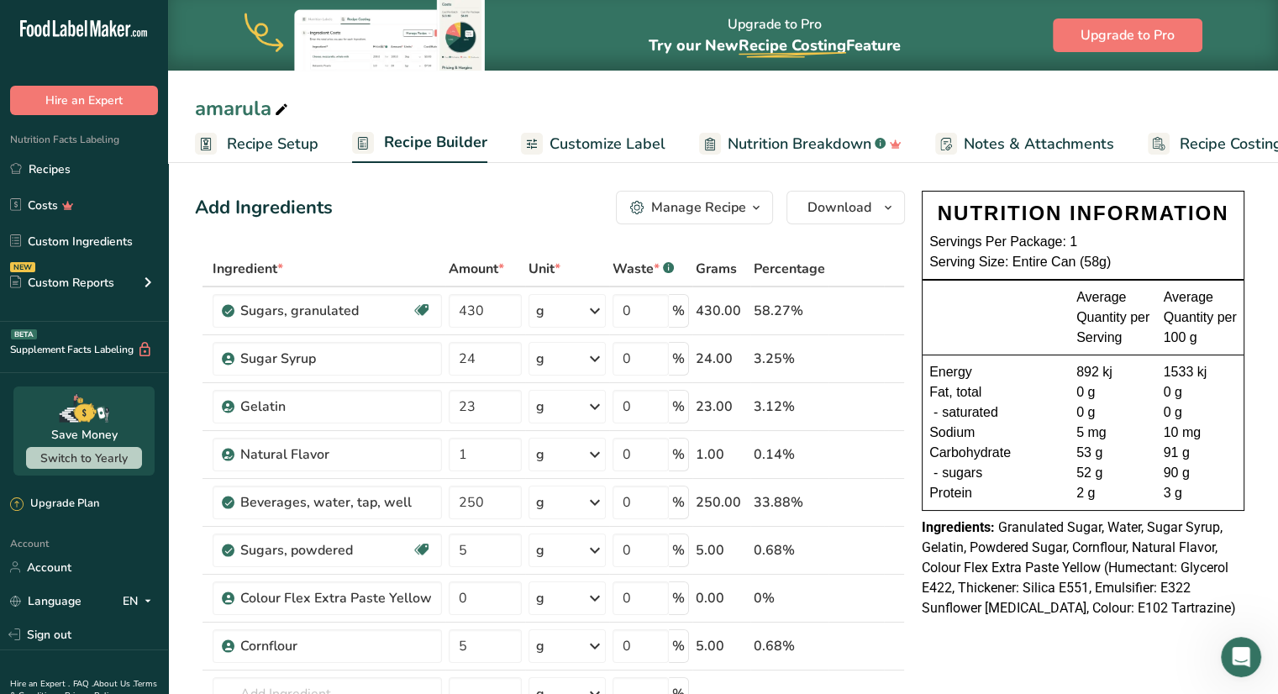
click at [283, 113] on icon at bounding box center [281, 110] width 15 height 24
drag, startPoint x: 281, startPoint y: 108, endPoint x: 156, endPoint y: 90, distance: 126.5
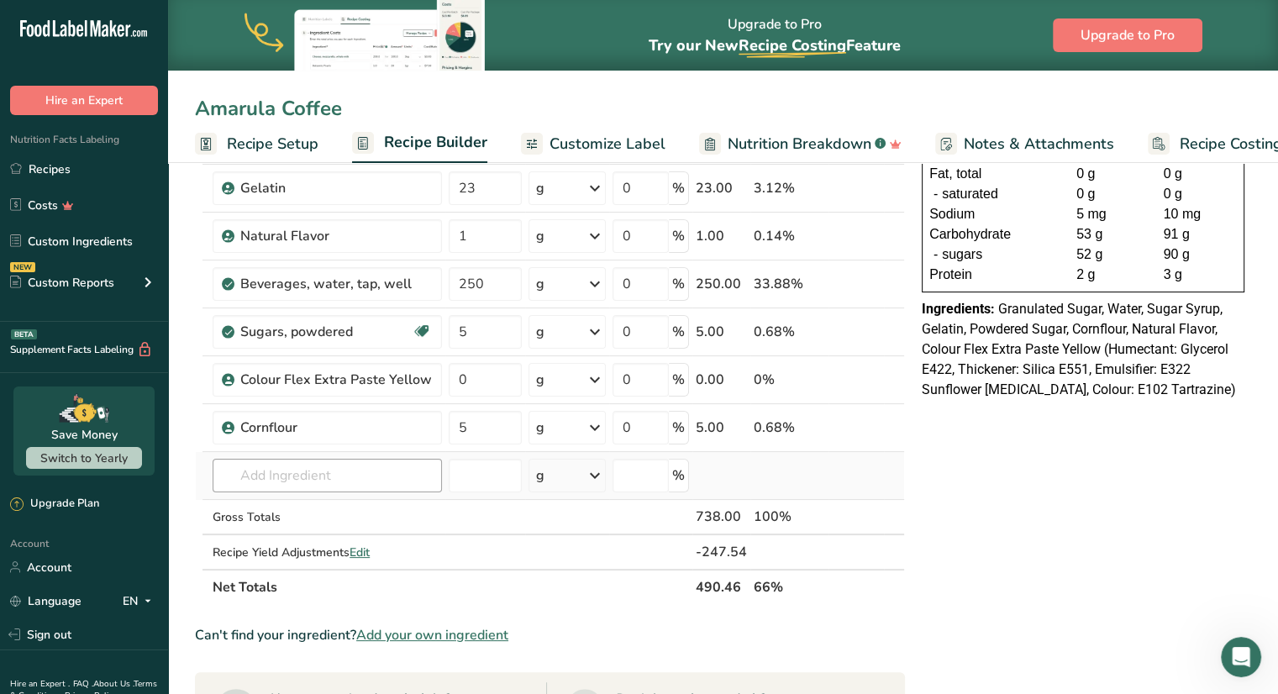
scroll to position [225, 0]
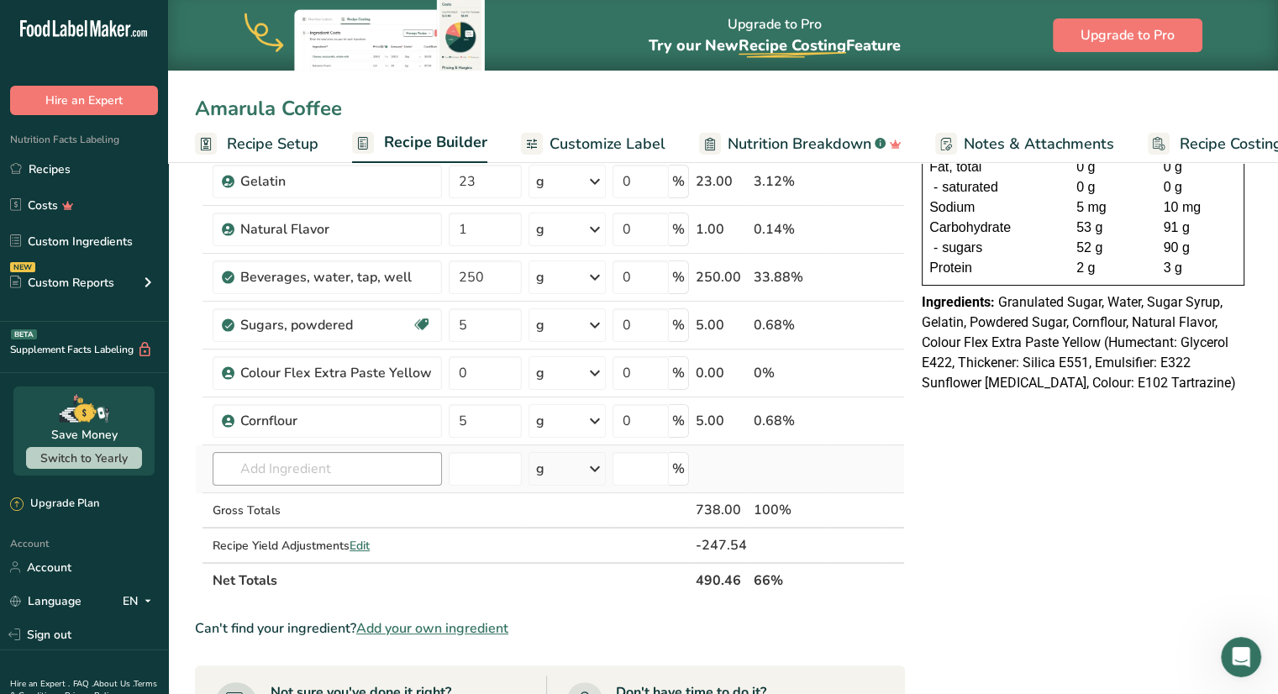
type input "Amarula Coffee"
click at [302, 471] on input "text" at bounding box center [327, 469] width 229 height 34
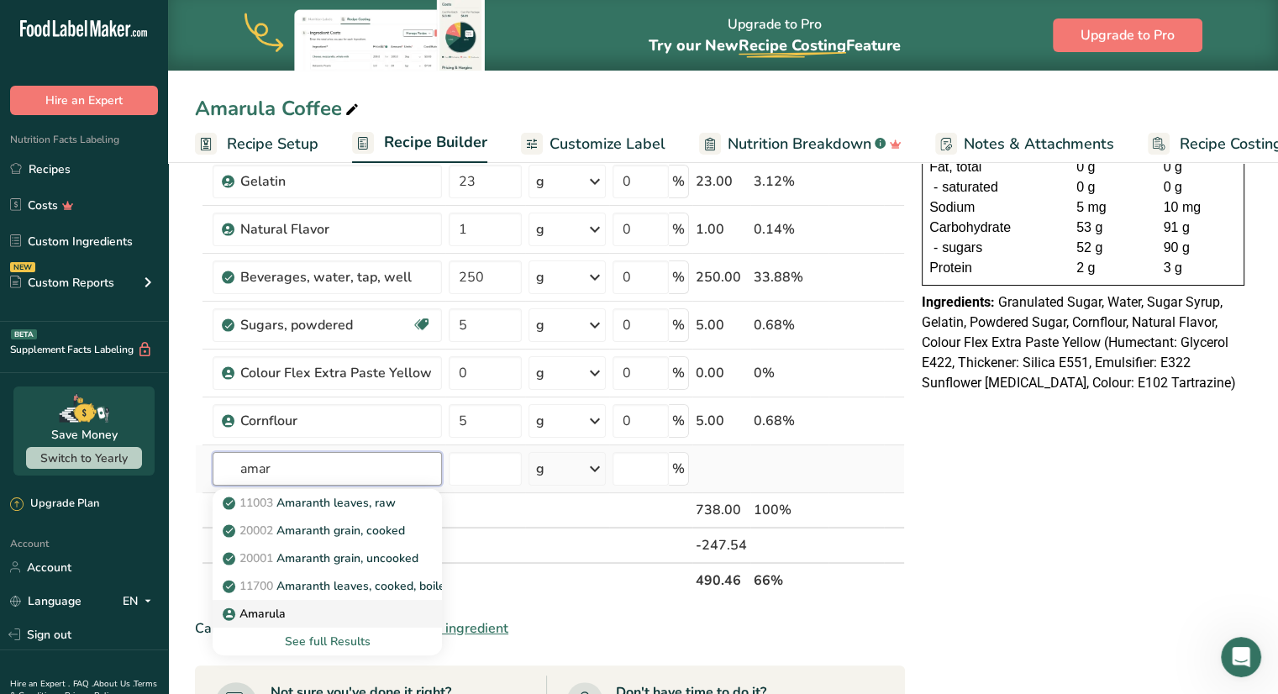
type input "amar"
click at [279, 613] on p "Amarula" at bounding box center [256, 614] width 60 height 18
type input "Amarula"
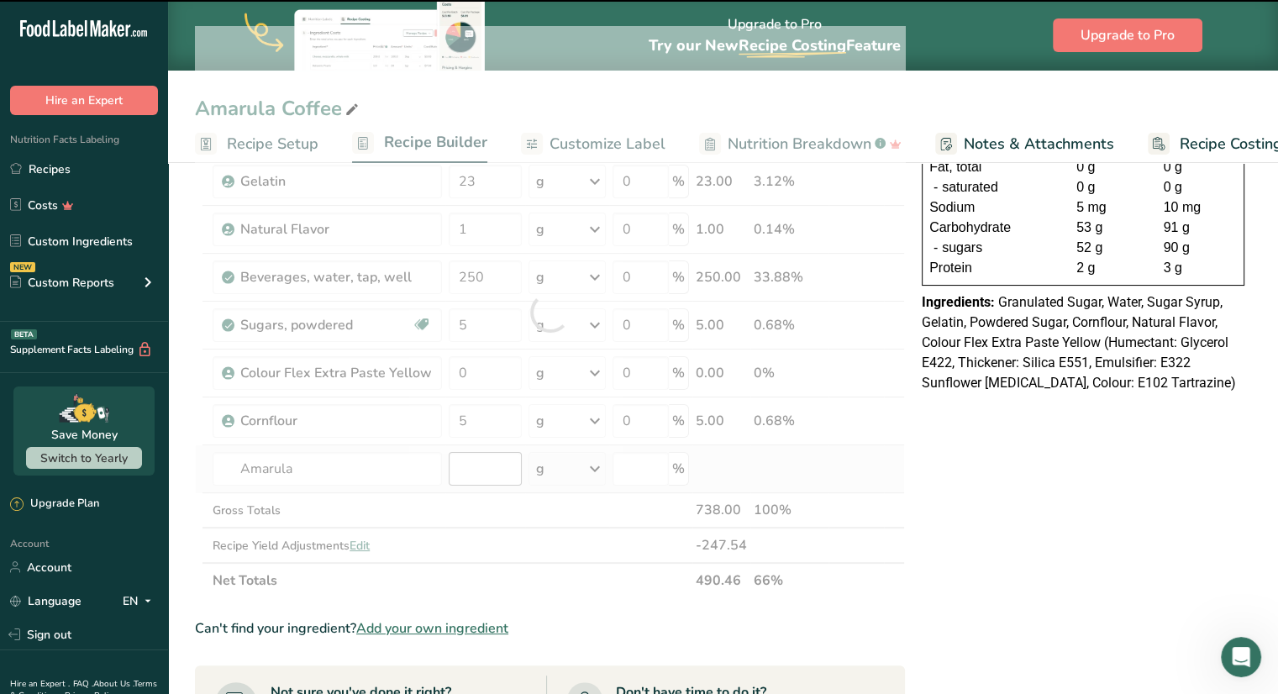
type input "0"
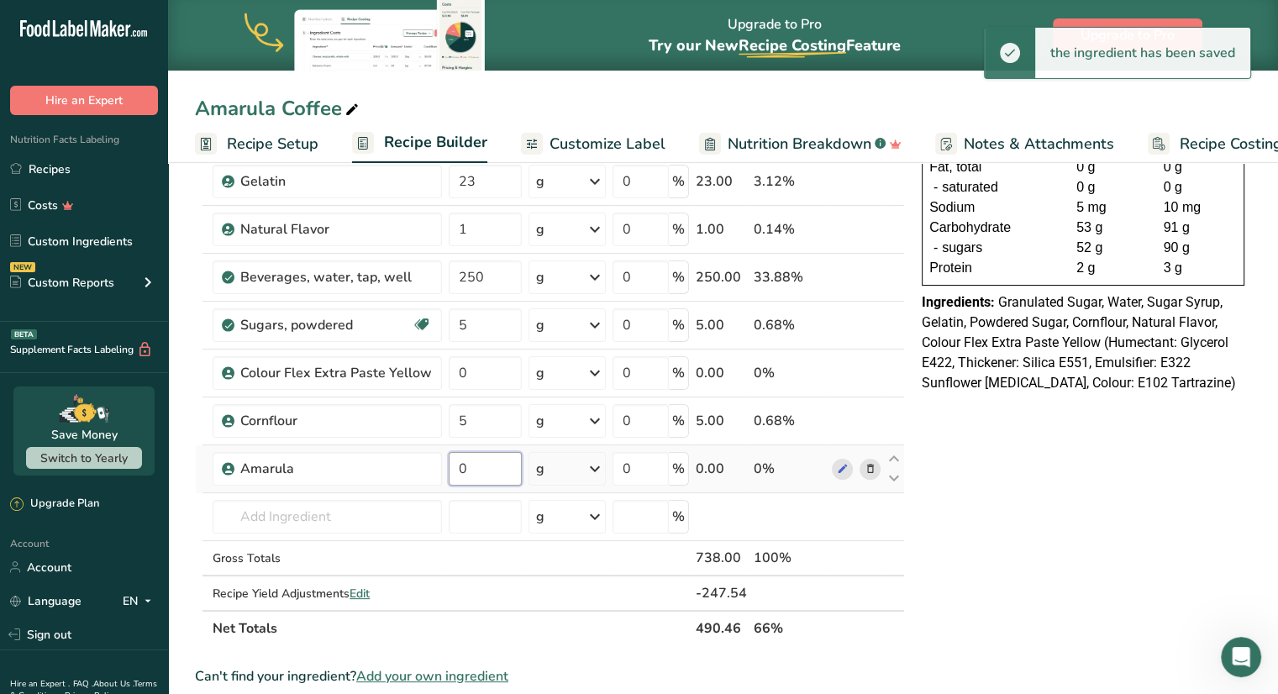
click at [474, 469] on input "0" at bounding box center [485, 469] width 73 height 34
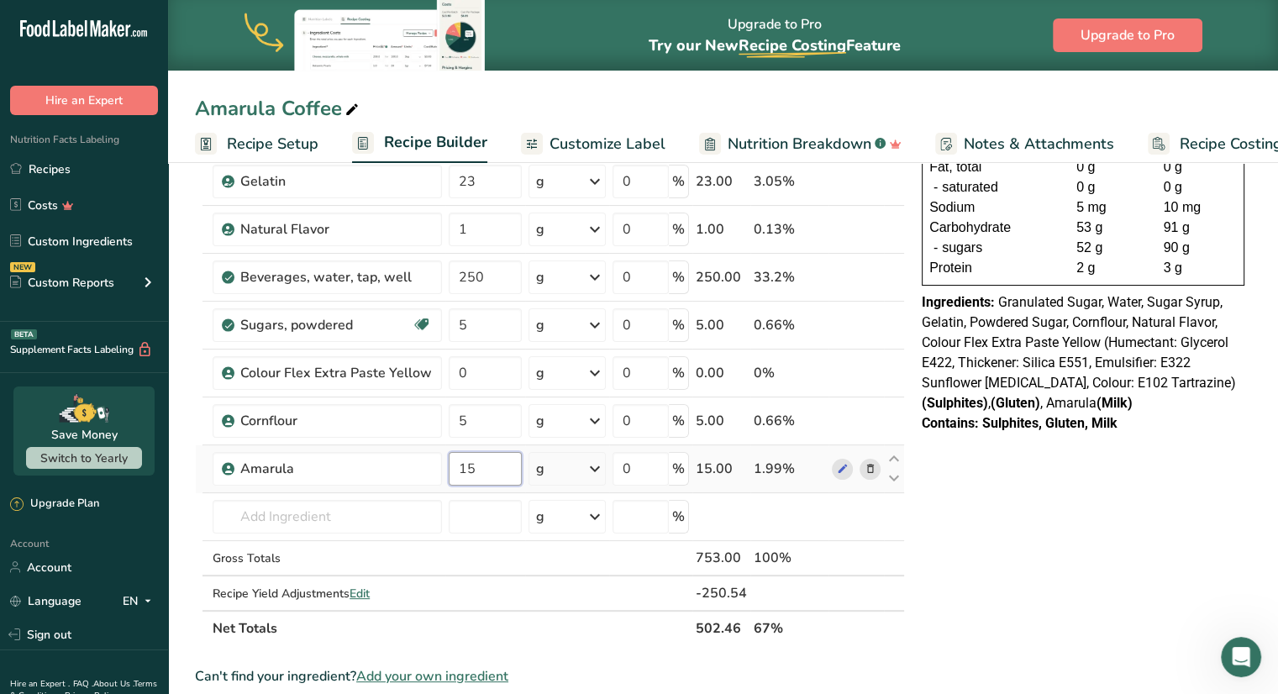
type input "1"
type input "5"
click at [968, 539] on div "NUTRITION INFORMATION Servings Per Package: 1 Serving Size: Entire Can (58g) Av…" at bounding box center [1083, 586] width 336 height 1254
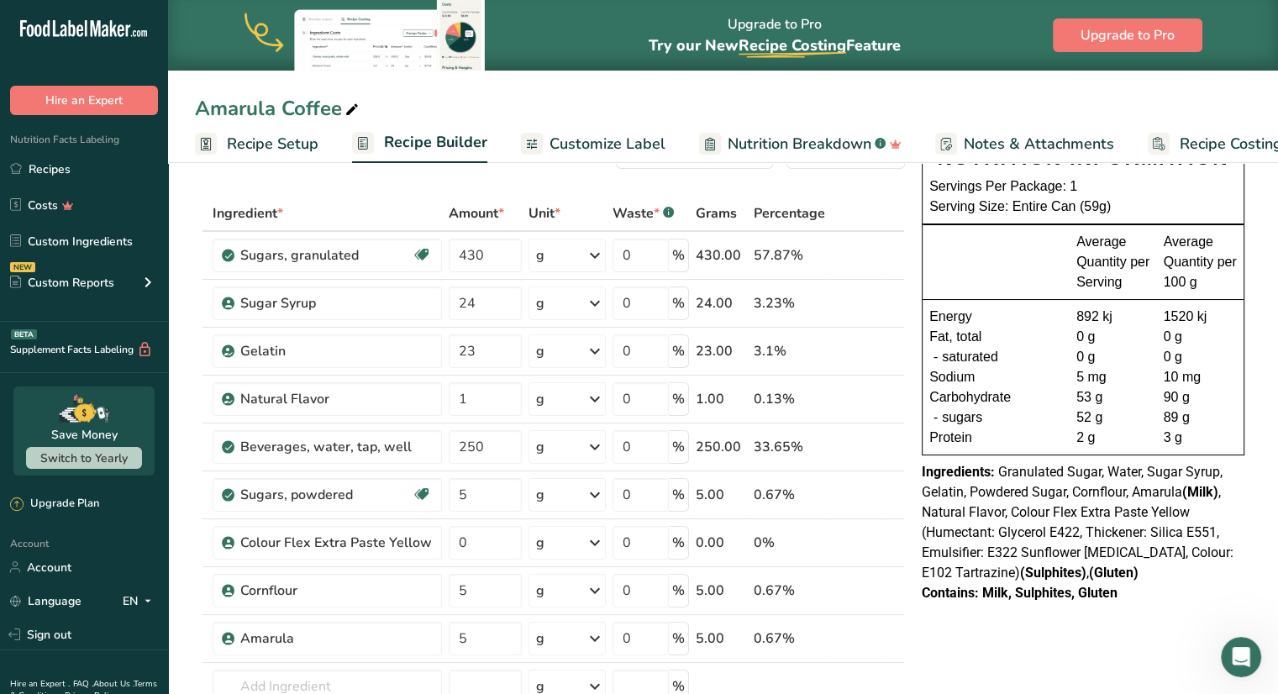
scroll to position [0, 0]
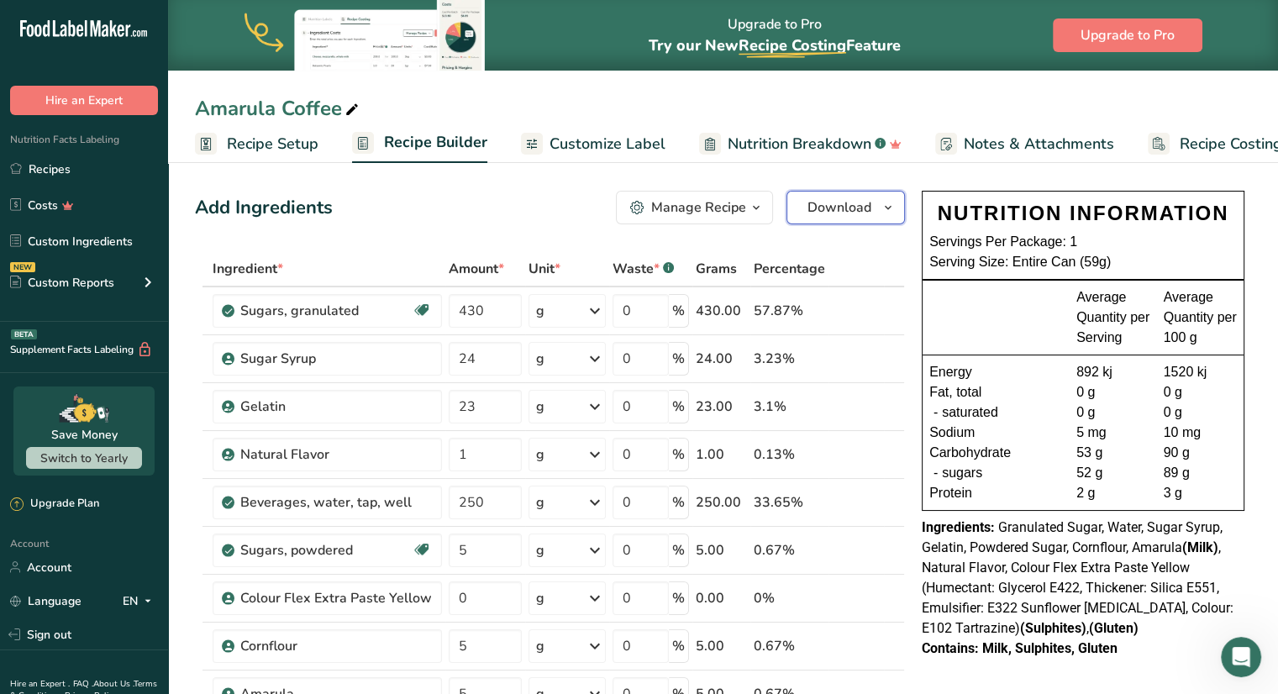
click at [857, 205] on span "Download" at bounding box center [839, 207] width 64 height 20
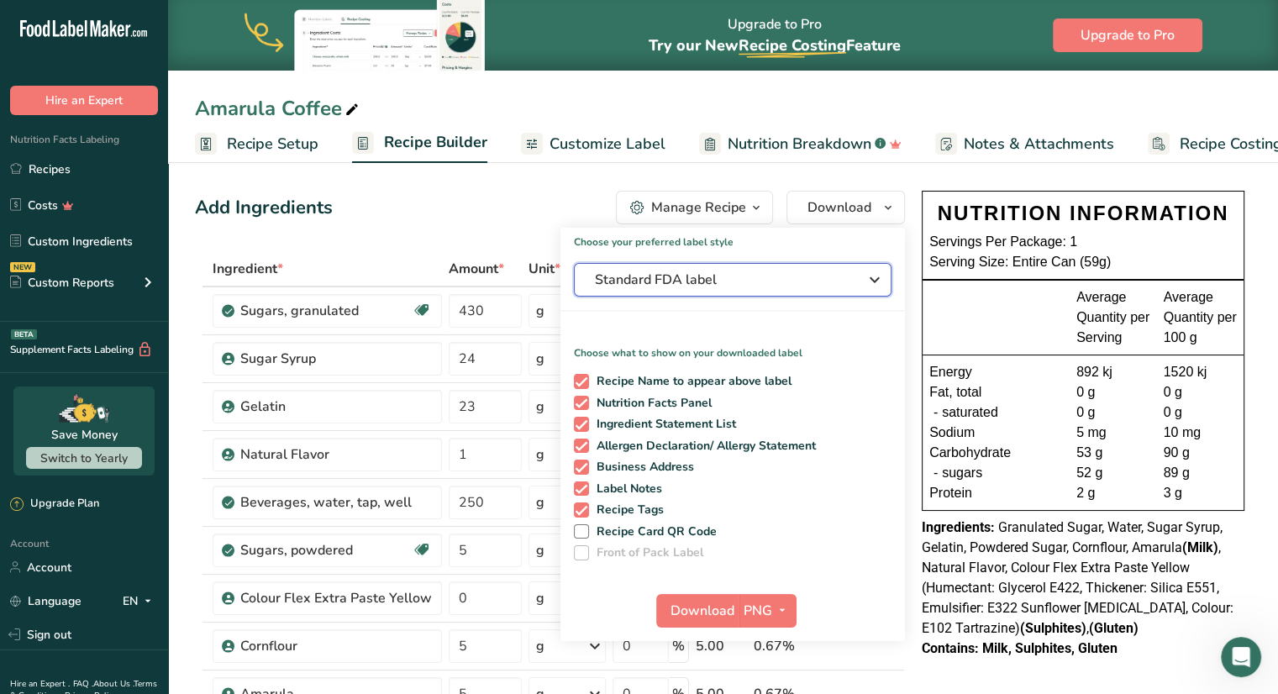
click at [743, 283] on span "Standard FDA label" at bounding box center [721, 280] width 252 height 20
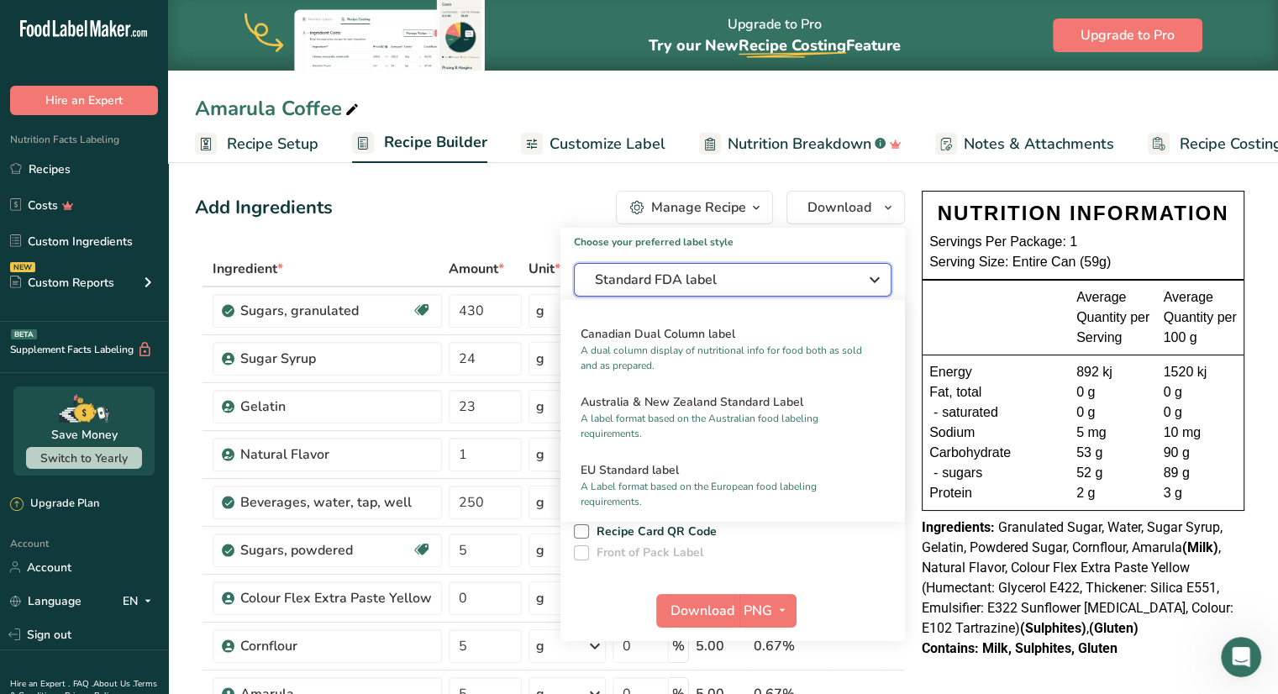
scroll to position [732, 0]
click at [735, 435] on p "A label format based on the Australian food labeling requirements." at bounding box center [724, 425] width 289 height 30
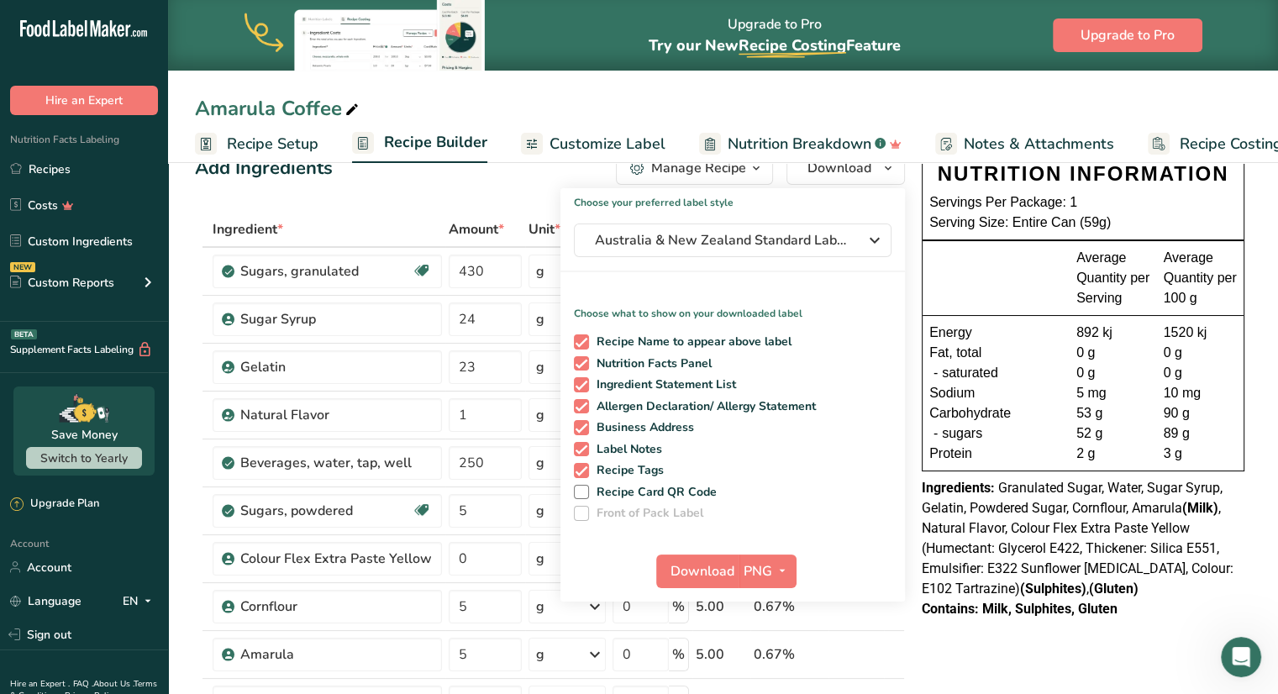
scroll to position [44, 0]
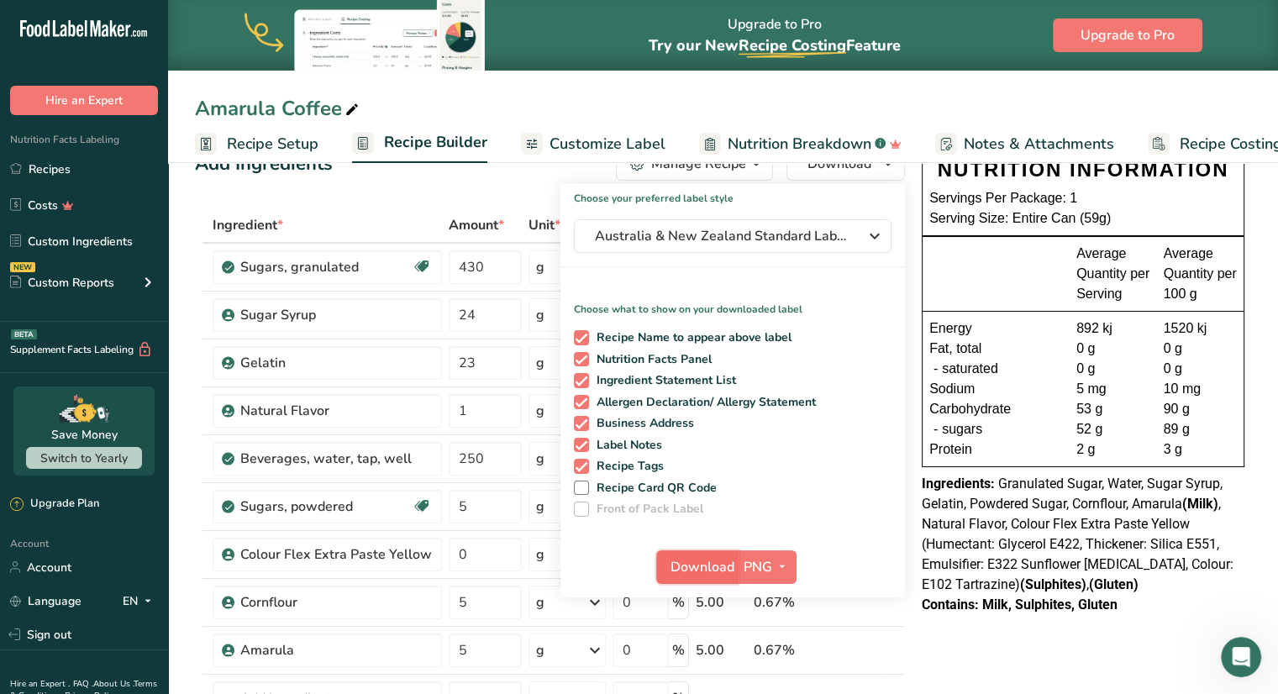
click at [702, 567] on span "Download" at bounding box center [702, 567] width 64 height 20
click at [71, 166] on link "Recipes" at bounding box center [84, 169] width 168 height 32
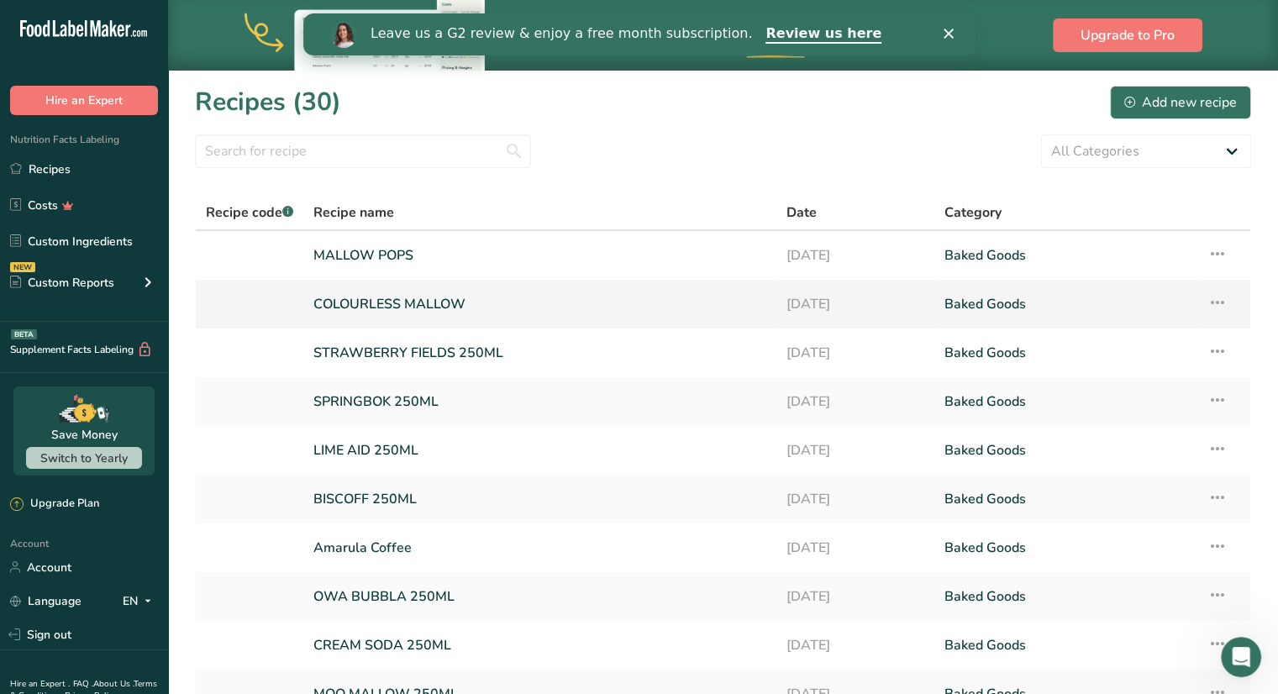
click at [1215, 300] on icon at bounding box center [1217, 302] width 20 height 30
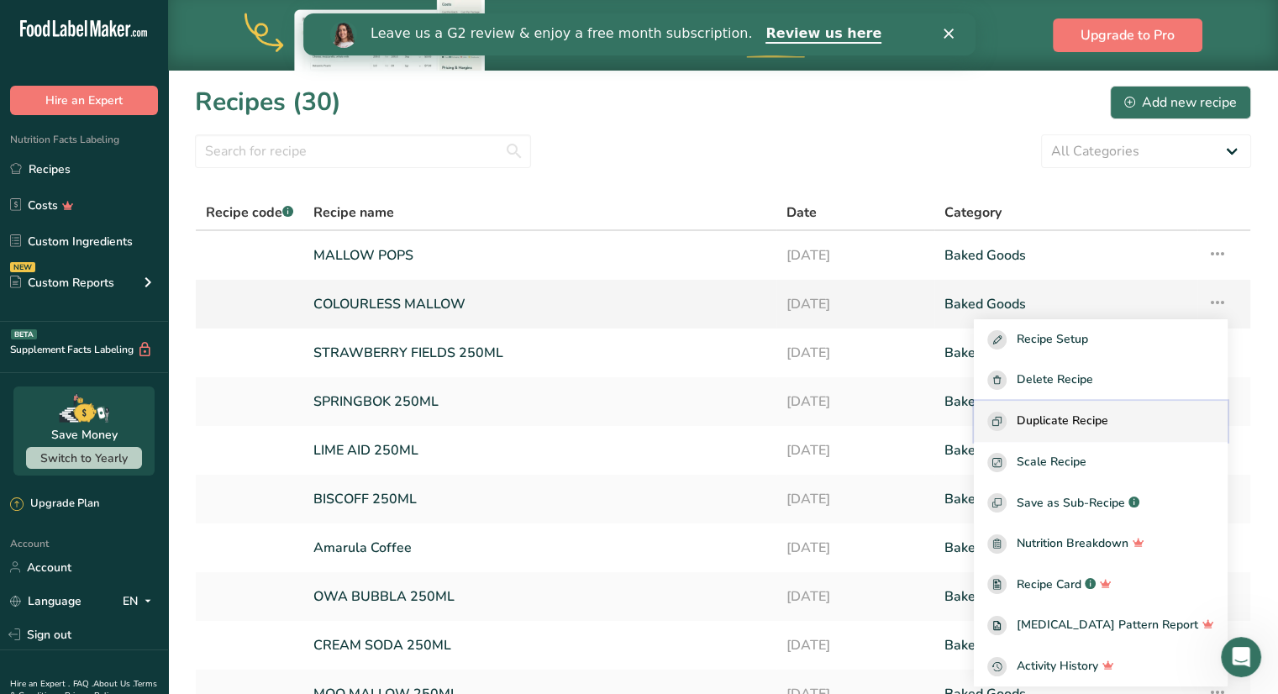
click at [1107, 420] on span "Duplicate Recipe" at bounding box center [1062, 421] width 92 height 19
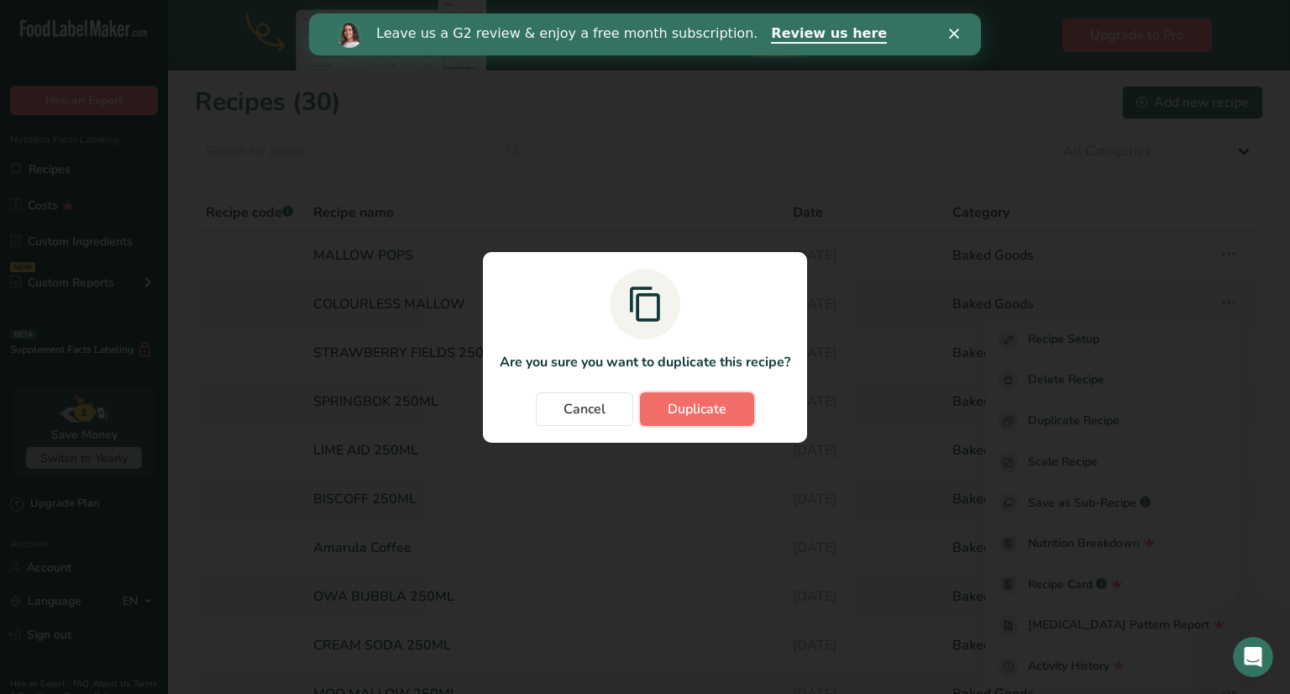
click at [707, 407] on span "Duplicate" at bounding box center [697, 409] width 59 height 20
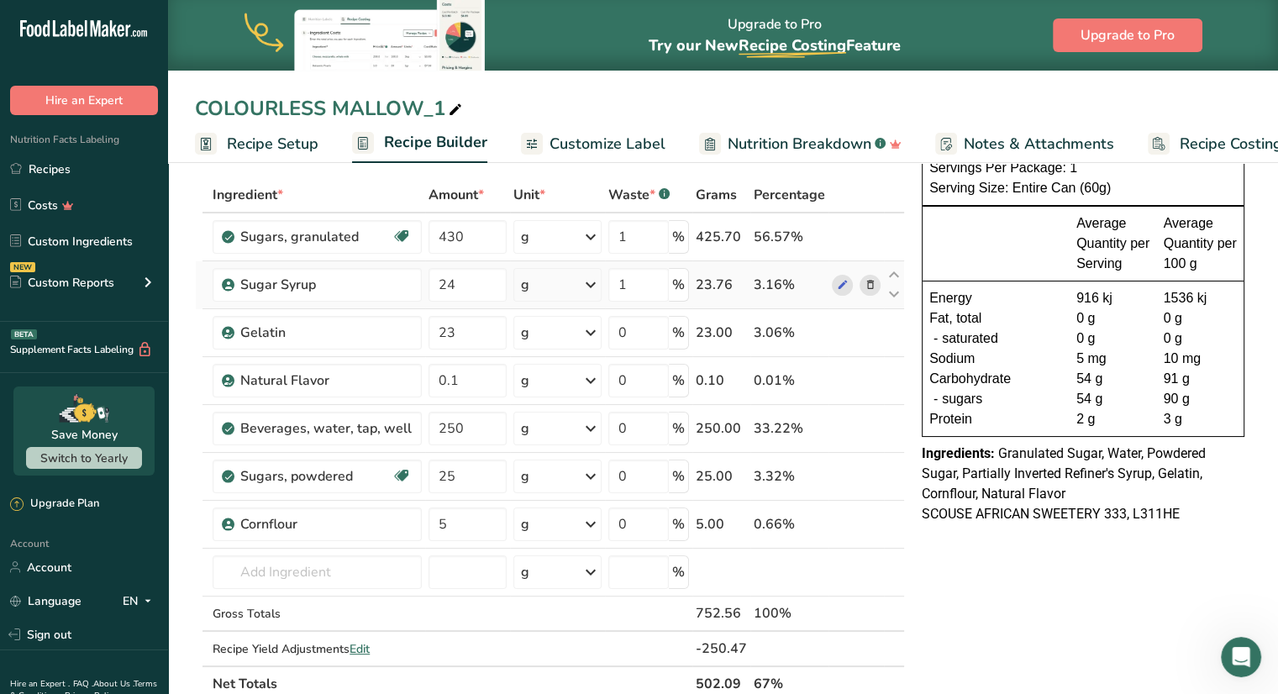
scroll to position [91, 0]
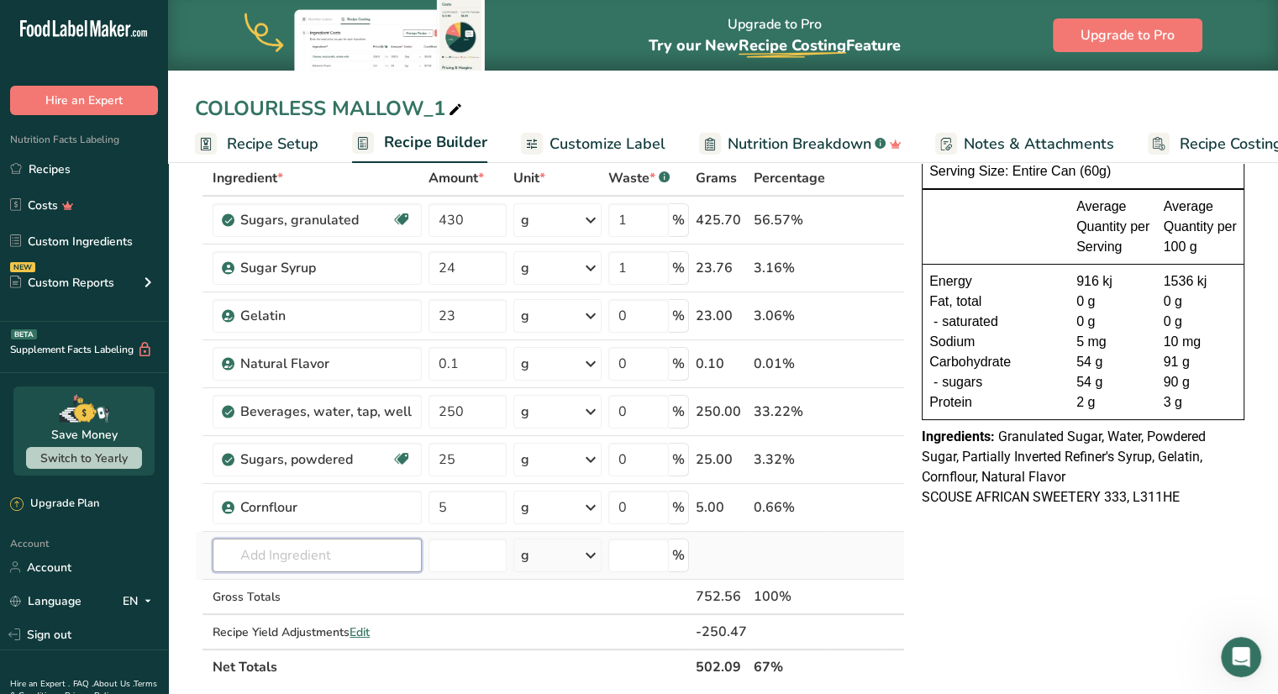
click at [344, 546] on input "text" at bounding box center [317, 555] width 209 height 34
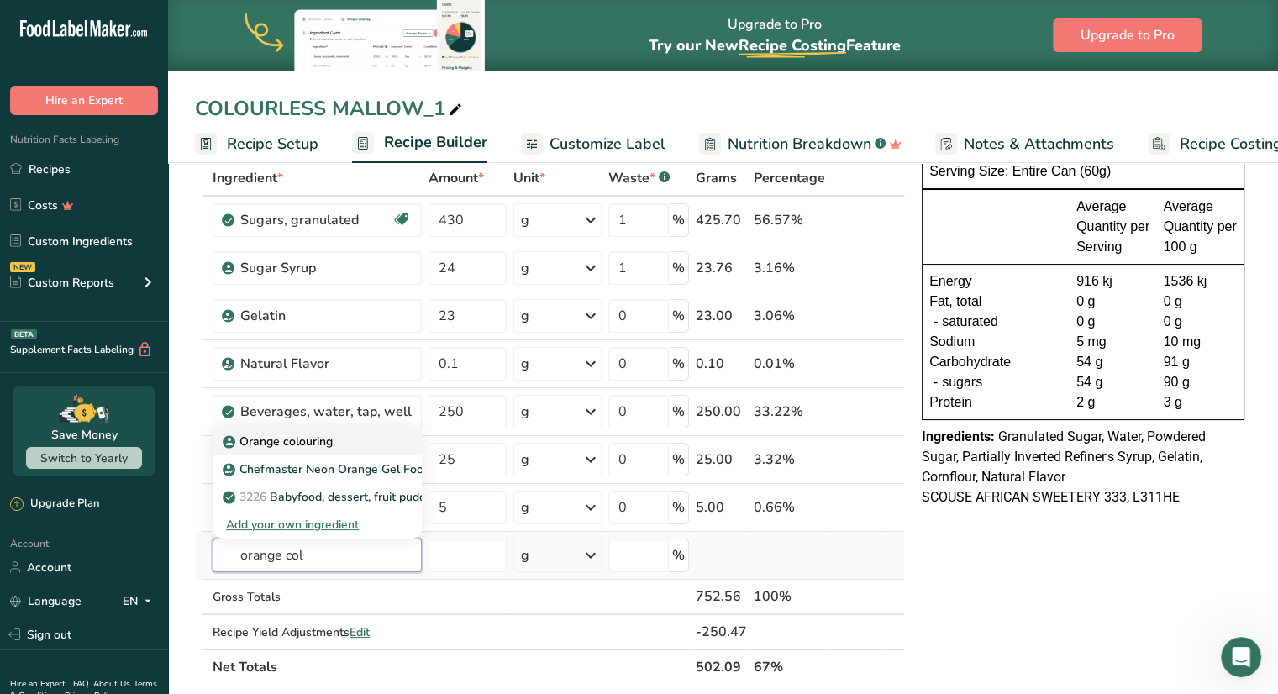
type input "orange col"
click at [333, 440] on div "Orange colouring" at bounding box center [303, 442] width 155 height 18
type input "Orange colouring"
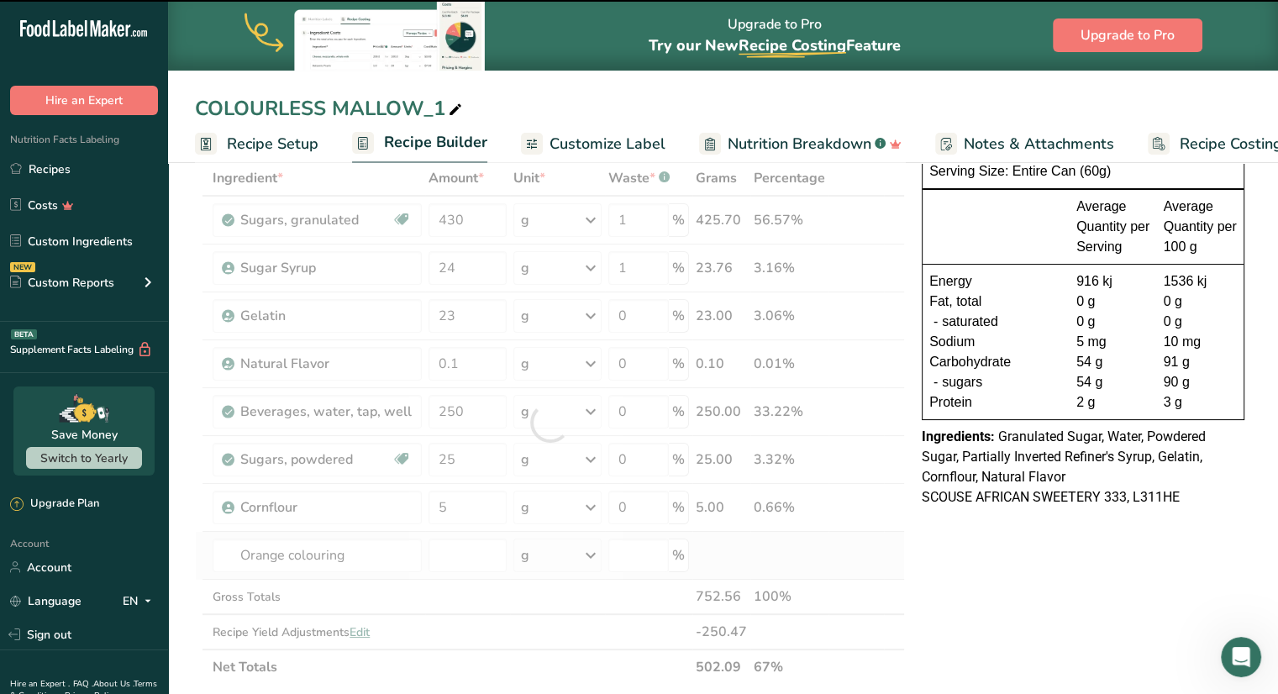
type input "0"
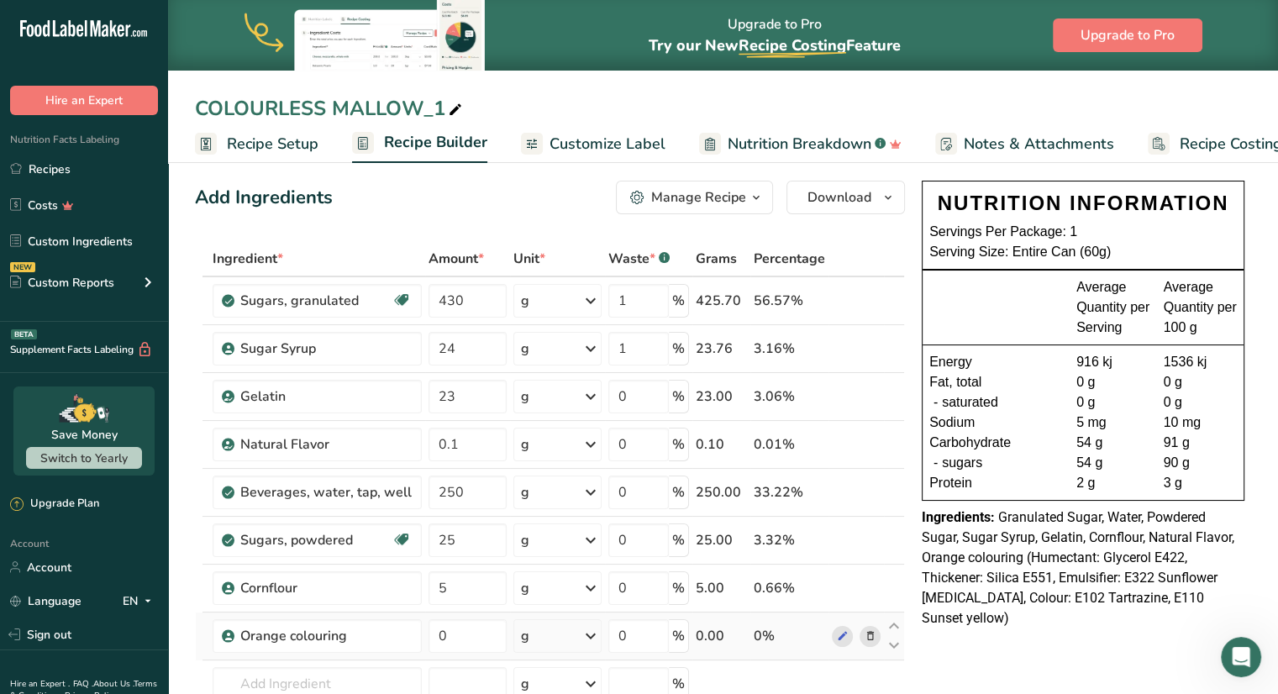
scroll to position [0, 0]
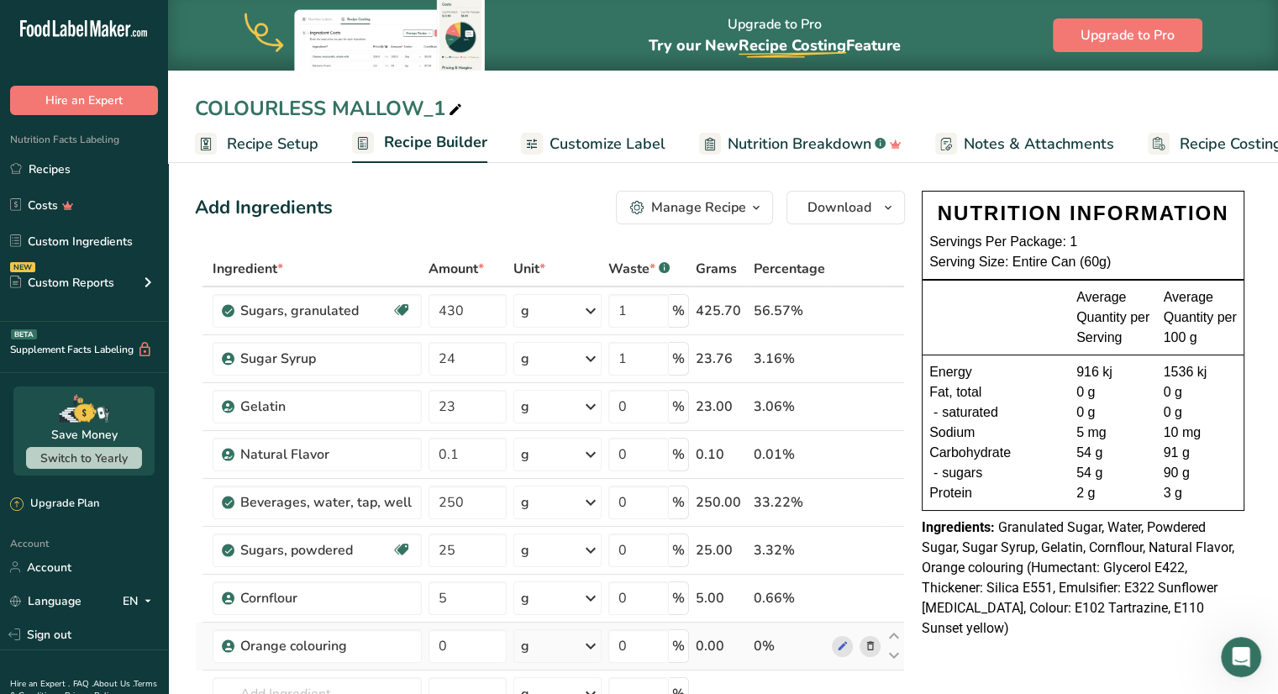
click at [455, 105] on icon at bounding box center [455, 110] width 15 height 24
drag, startPoint x: 448, startPoint y: 106, endPoint x: 171, endPoint y: 94, distance: 276.6
click at [171, 94] on div "COLOURLESS MALLOW_1" at bounding box center [723, 108] width 1110 height 30
type input "orange mallow"
click at [848, 209] on span "Download" at bounding box center [839, 207] width 64 height 20
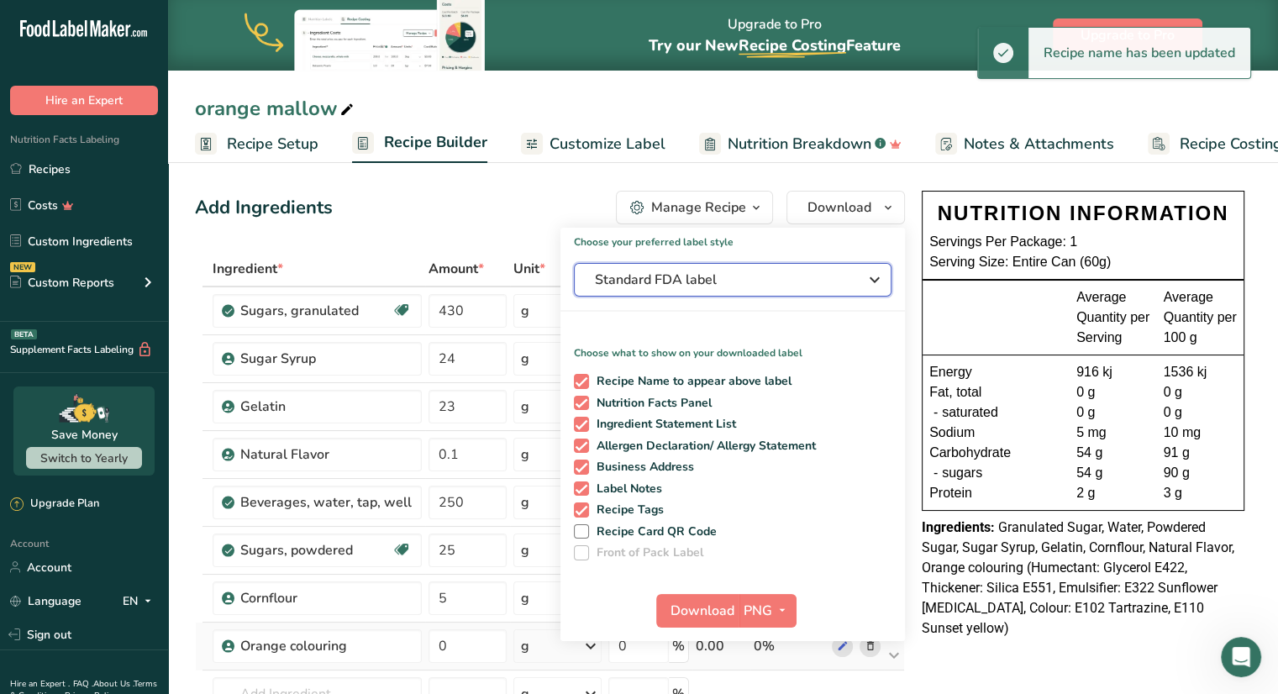
click at [749, 278] on span "Standard FDA label" at bounding box center [721, 280] width 252 height 20
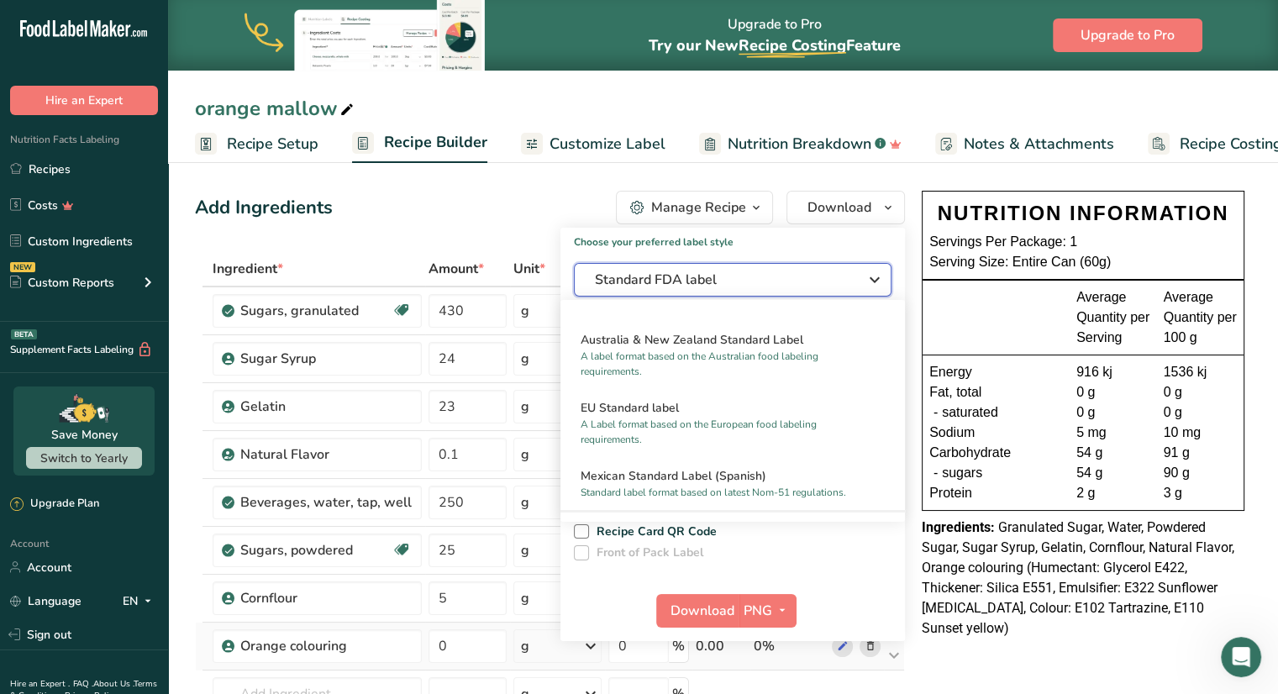
scroll to position [785, 0]
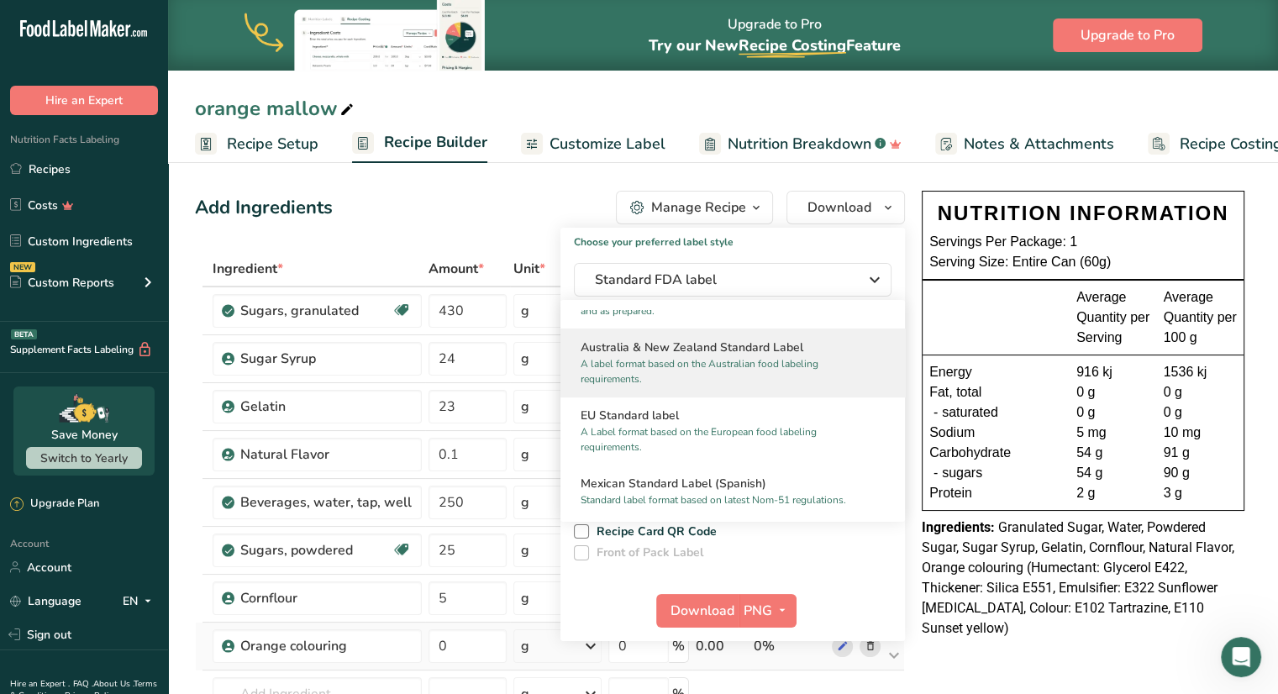
click at [738, 356] on h2 "Australia & New Zealand Standard Label" at bounding box center [732, 348] width 304 height 18
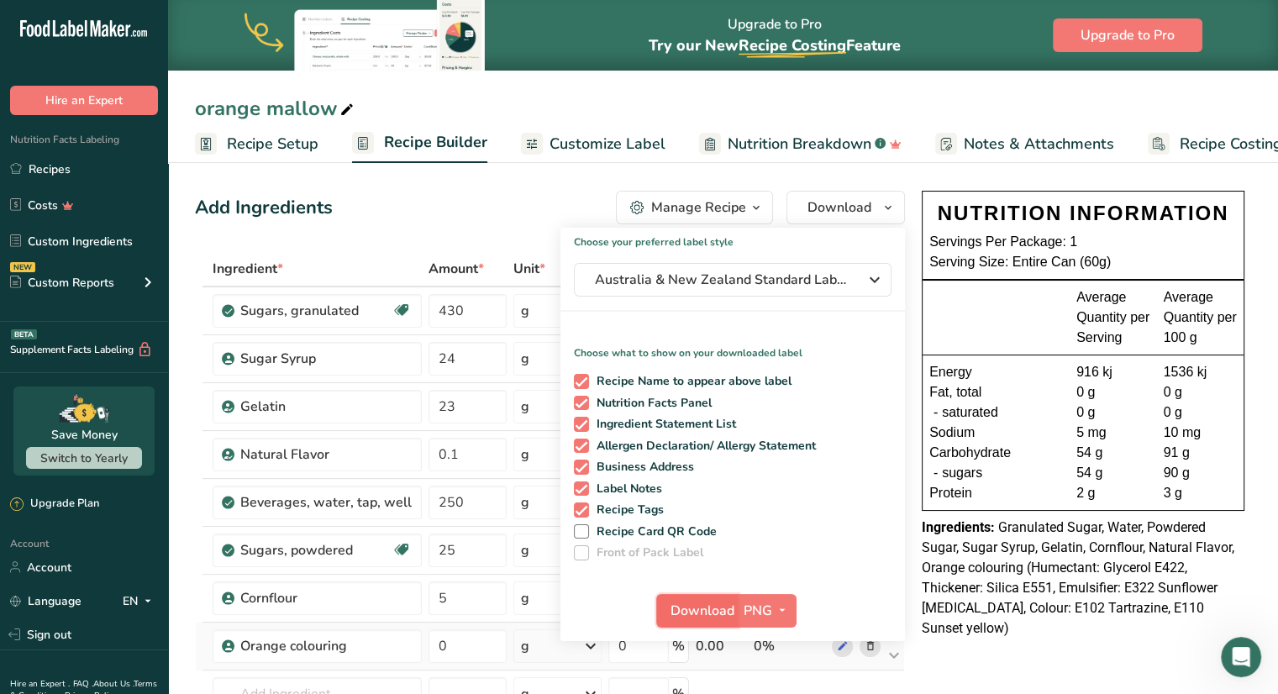
click at [716, 606] on span "Download" at bounding box center [702, 611] width 64 height 20
click at [92, 176] on link "Recipes" at bounding box center [84, 169] width 168 height 32
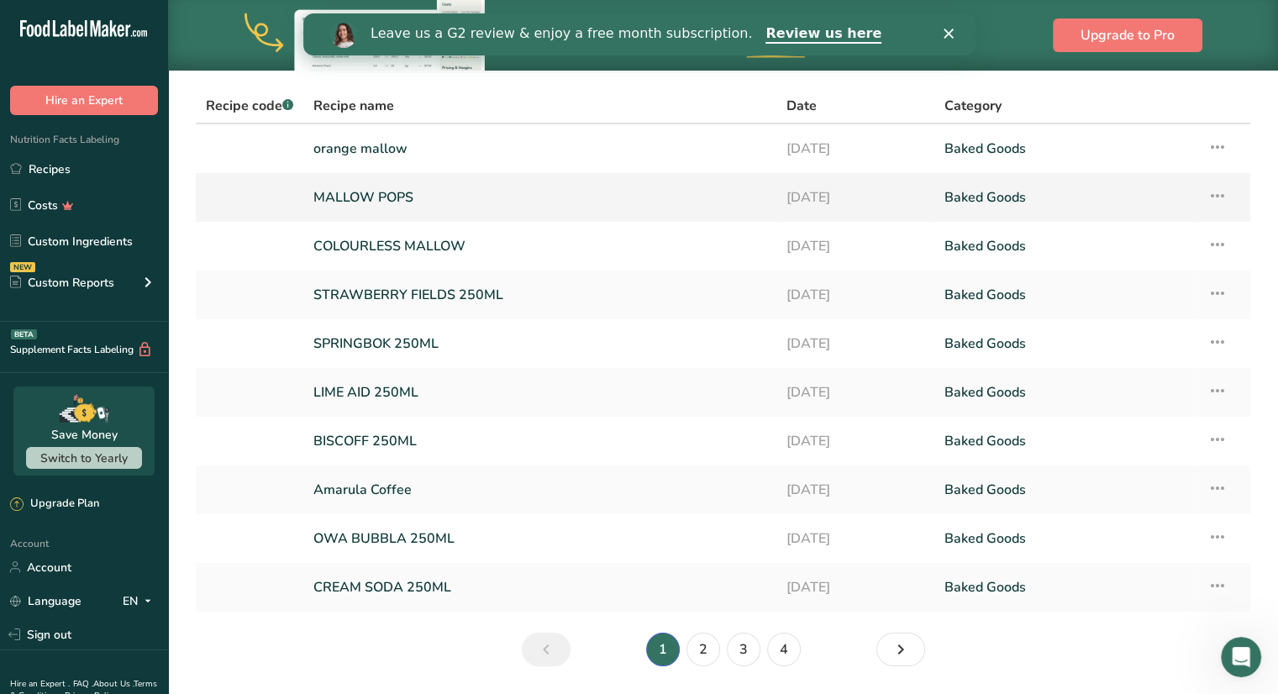
scroll to position [111, 0]
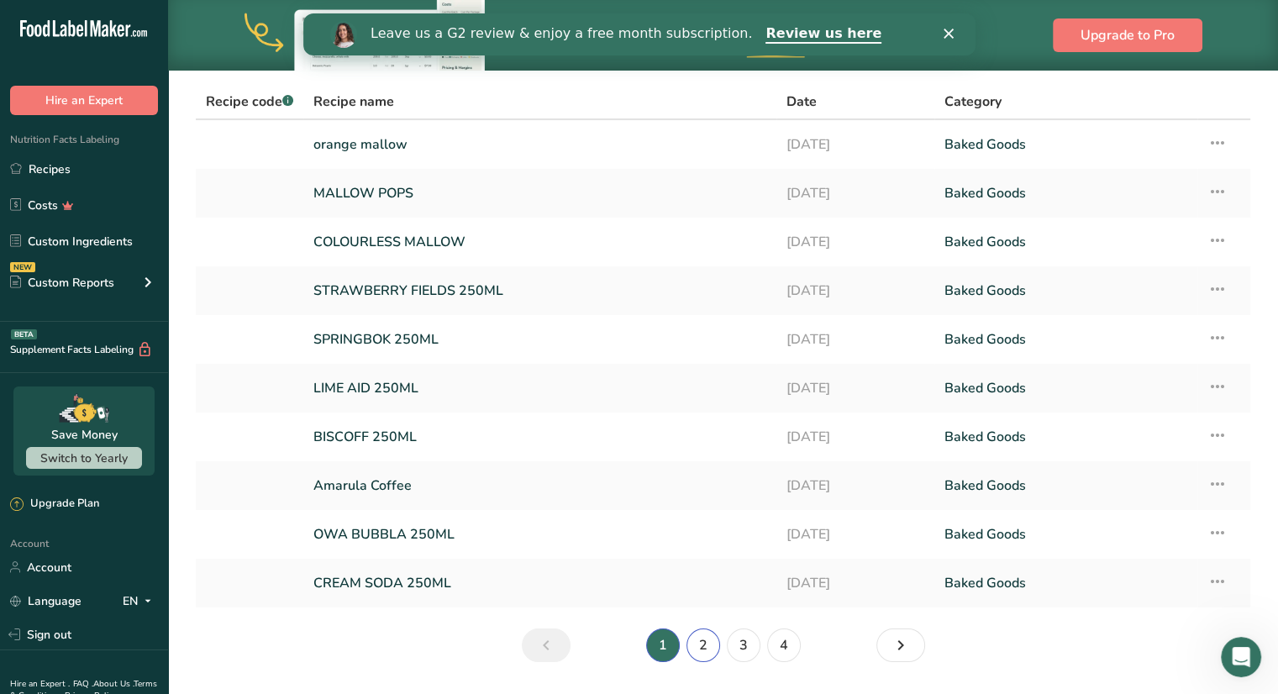
click at [706, 646] on link "2" at bounding box center [703, 645] width 34 height 34
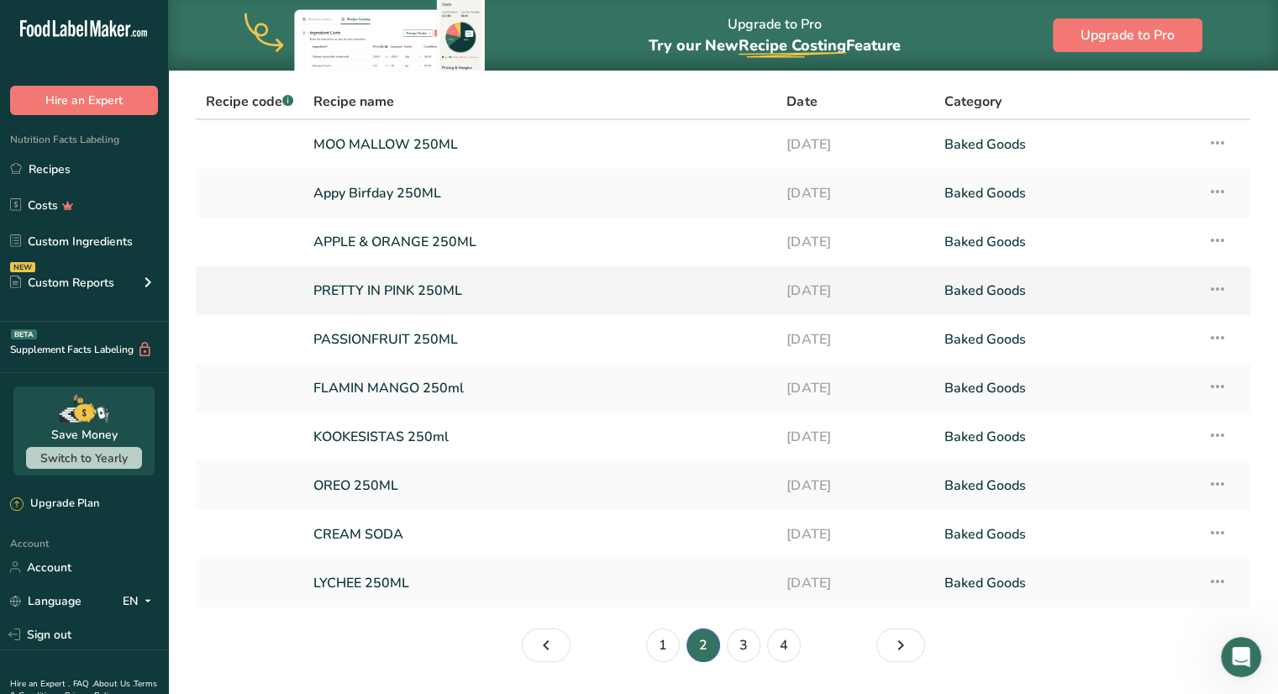
click at [588, 297] on link "PRETTY IN PINK 250ML" at bounding box center [539, 290] width 453 height 35
